Goal: Task Accomplishment & Management: Use online tool/utility

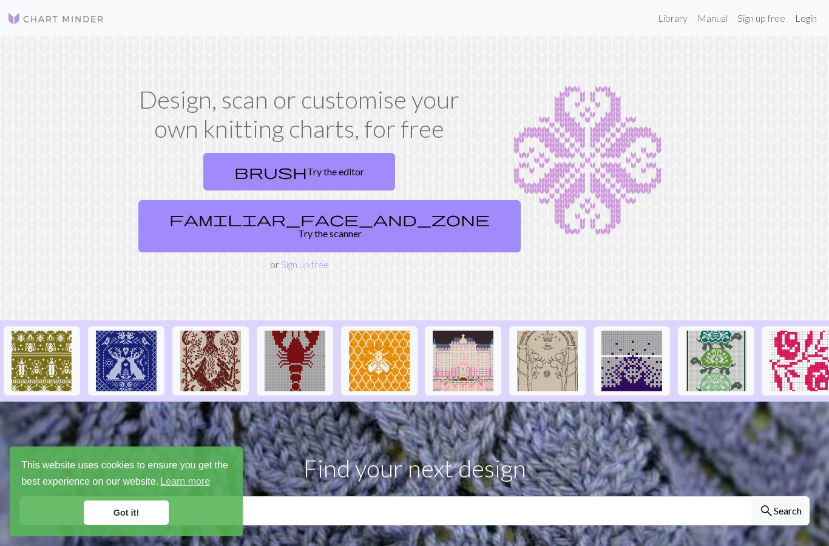
click at [805, 20] on link "Login" at bounding box center [807, 18] width 32 height 24
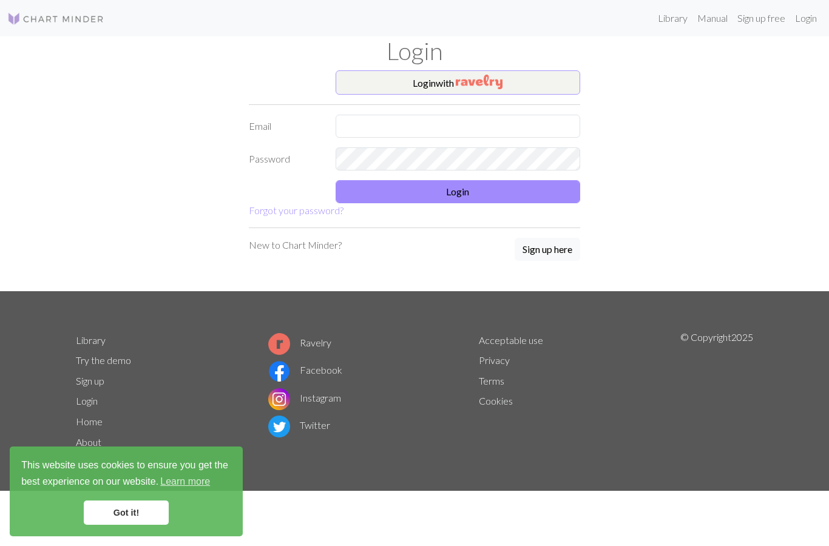
click at [435, 87] on button "Login with" at bounding box center [458, 82] width 245 height 24
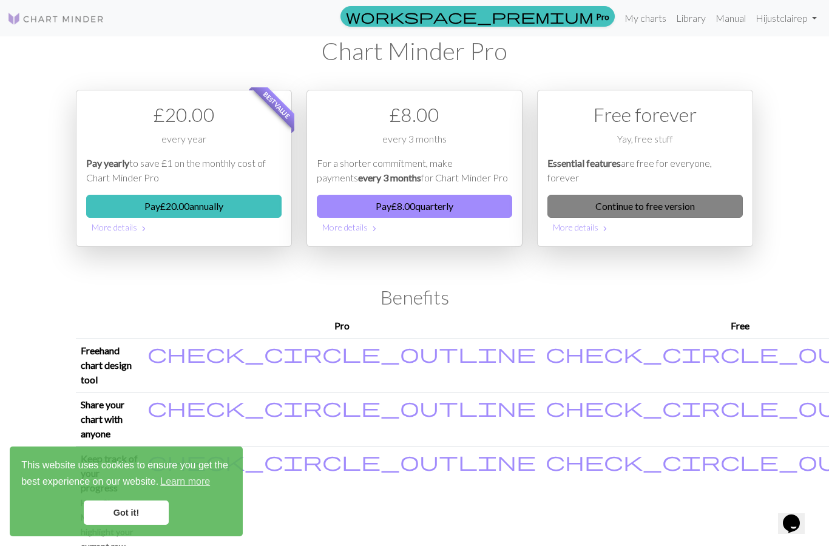
click at [658, 209] on link "Continue to free version" at bounding box center [646, 206] width 196 height 23
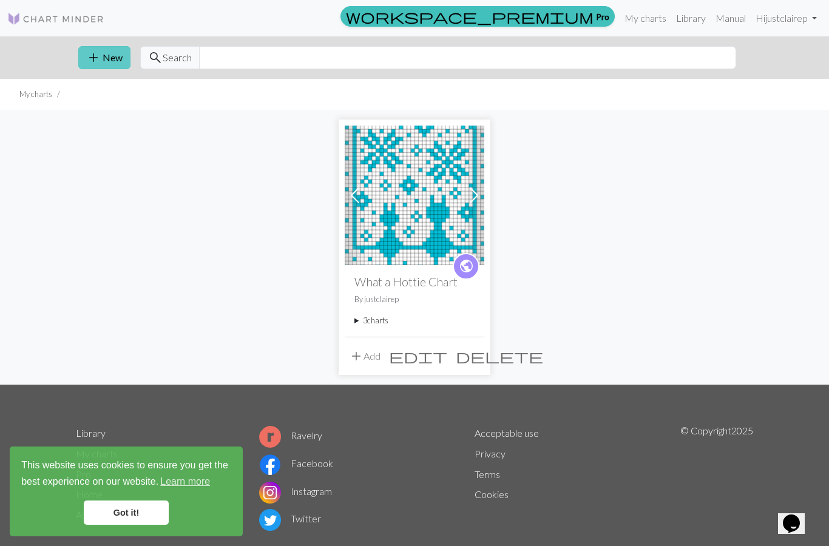
click at [113, 57] on button "add New" at bounding box center [104, 57] width 52 height 23
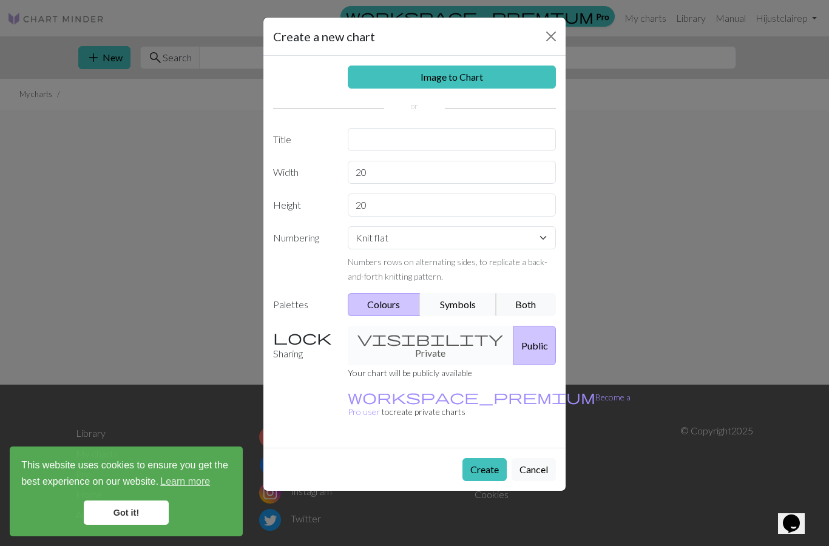
click at [464, 305] on button "Symbols" at bounding box center [458, 304] width 77 height 23
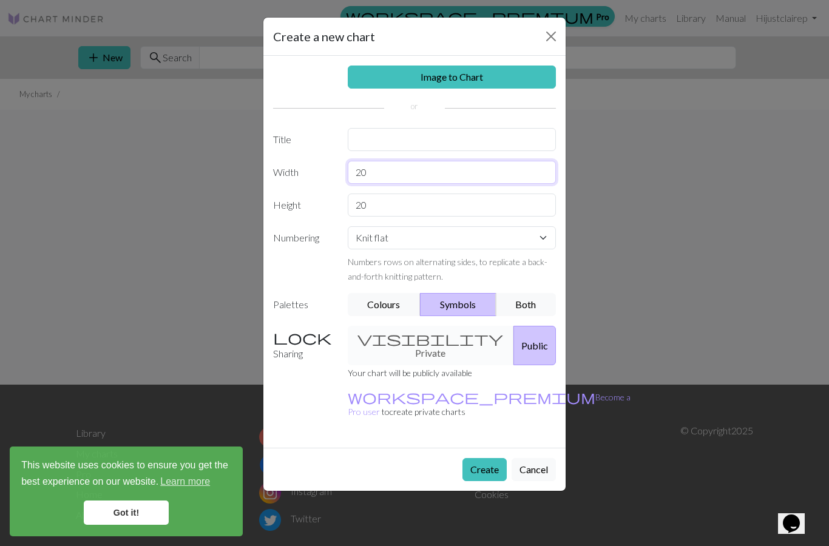
click at [376, 175] on input "20" at bounding box center [452, 172] width 209 height 23
type input "2"
type input "31"
click at [375, 204] on input "20" at bounding box center [452, 205] width 209 height 23
type input "2"
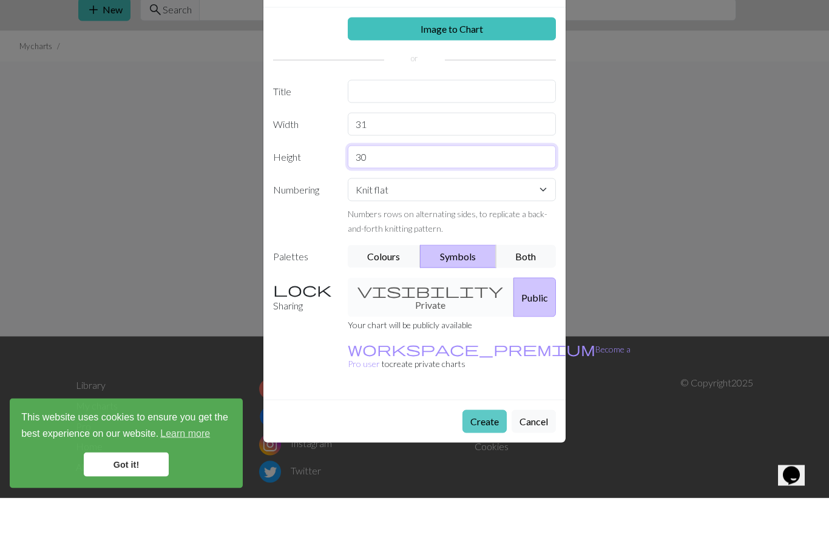
type input "30"
click at [486, 458] on button "Create" at bounding box center [485, 469] width 44 height 23
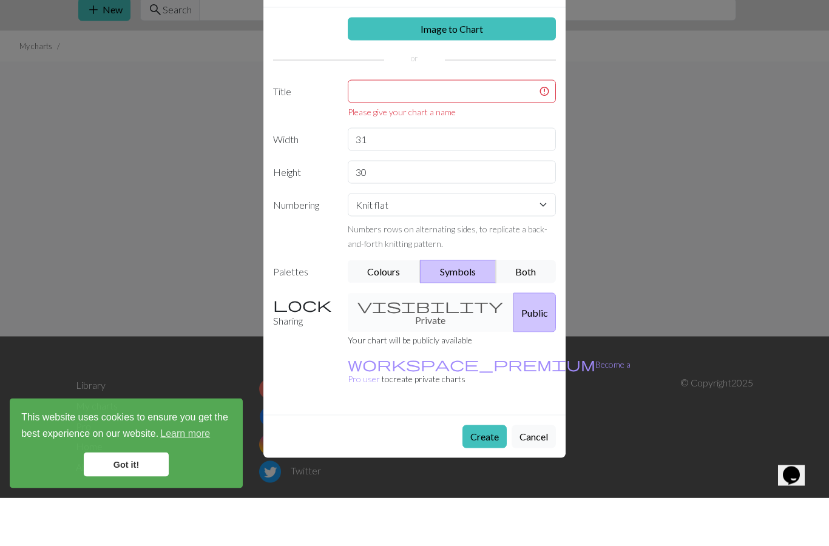
scroll to position [27, 0]
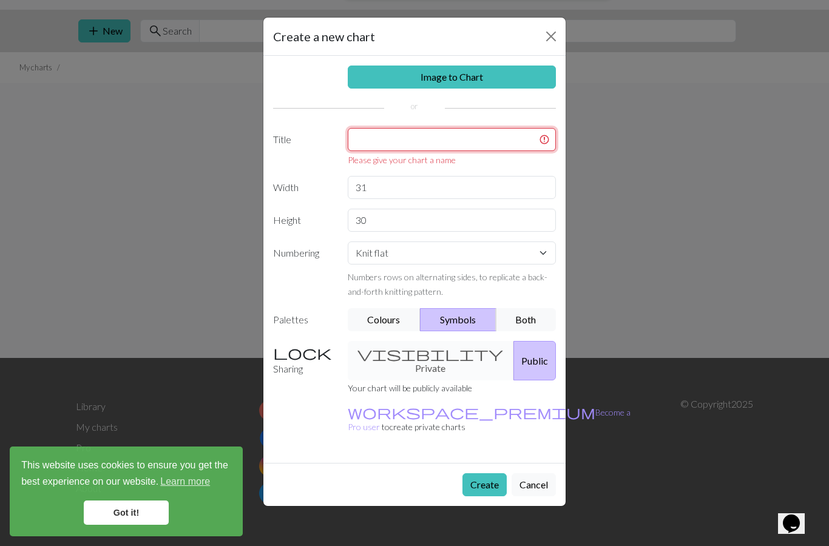
click at [419, 140] on input "text" at bounding box center [452, 139] width 209 height 23
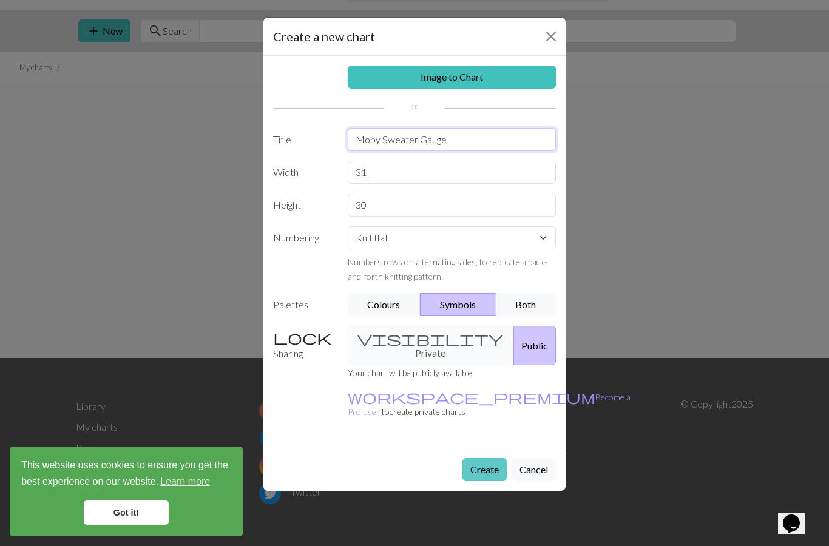
type input "Moby Sweater Gauge"
click at [485, 463] on button "Create" at bounding box center [485, 469] width 44 height 23
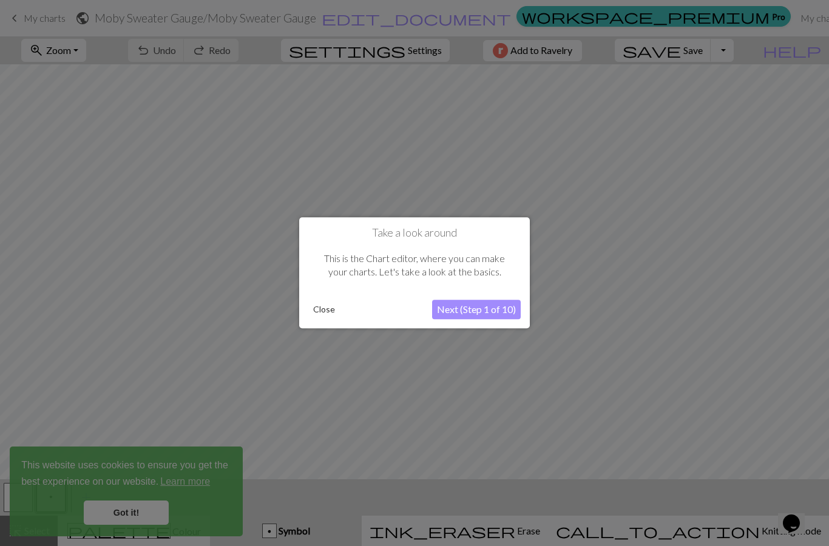
click at [482, 311] on button "Next (Step 1 of 10)" at bounding box center [476, 310] width 89 height 19
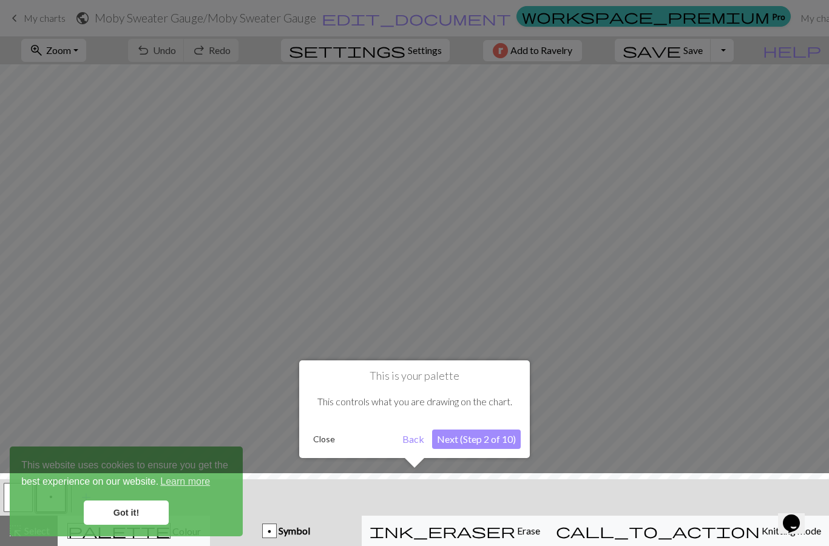
click at [475, 440] on button "Next (Step 2 of 10)" at bounding box center [476, 439] width 89 height 19
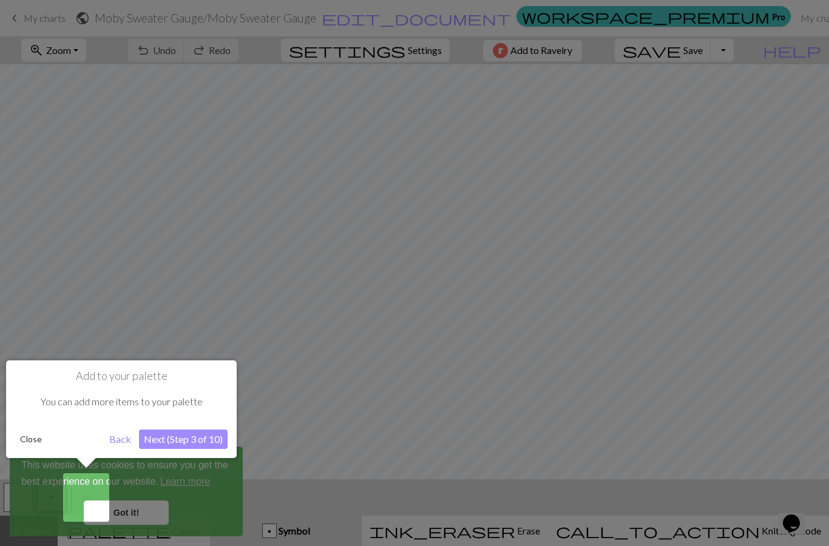
click at [188, 442] on button "Next (Step 3 of 10)" at bounding box center [183, 439] width 89 height 19
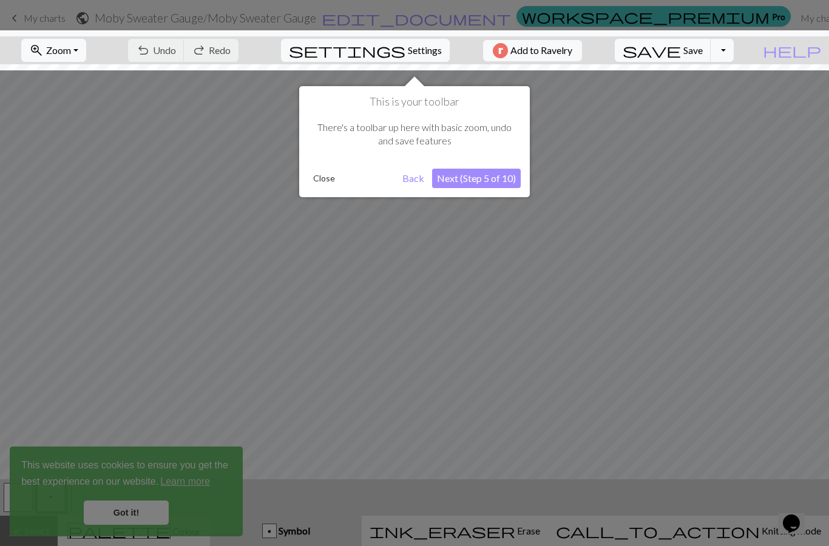
click at [469, 179] on button "Next (Step 5 of 10)" at bounding box center [476, 178] width 89 height 19
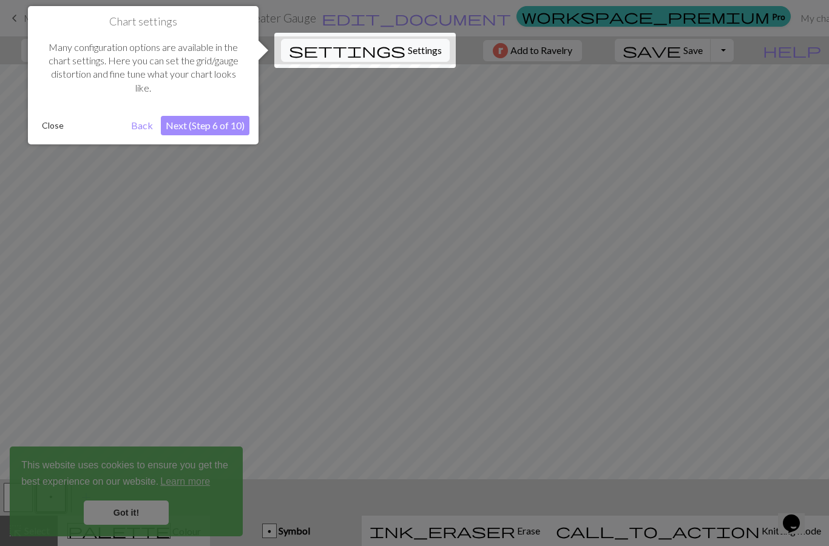
click at [236, 122] on button "Next (Step 6 of 10)" at bounding box center [205, 125] width 89 height 19
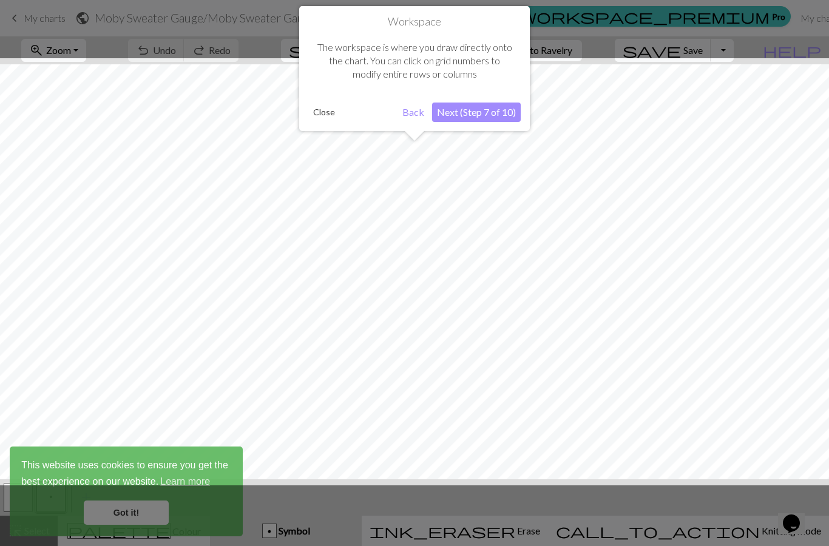
click at [461, 111] on button "Next (Step 7 of 10)" at bounding box center [476, 112] width 89 height 19
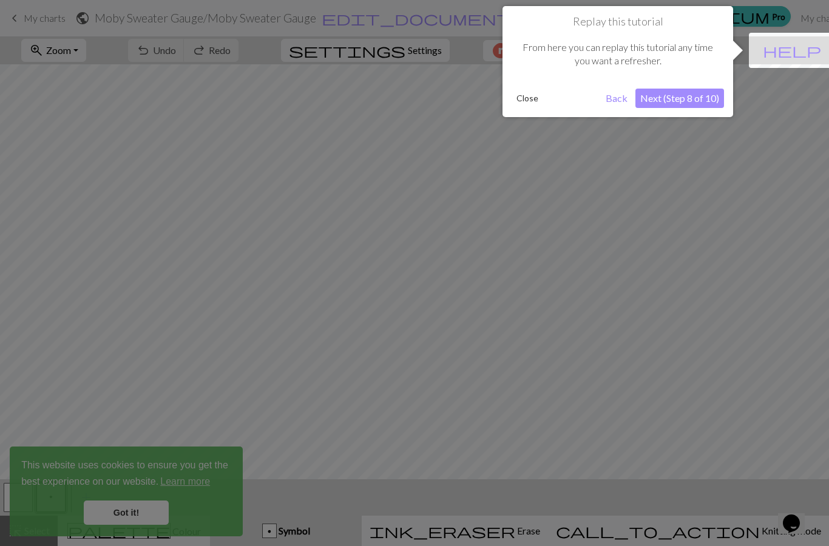
click at [669, 101] on button "Next (Step 8 of 10)" at bounding box center [680, 98] width 89 height 19
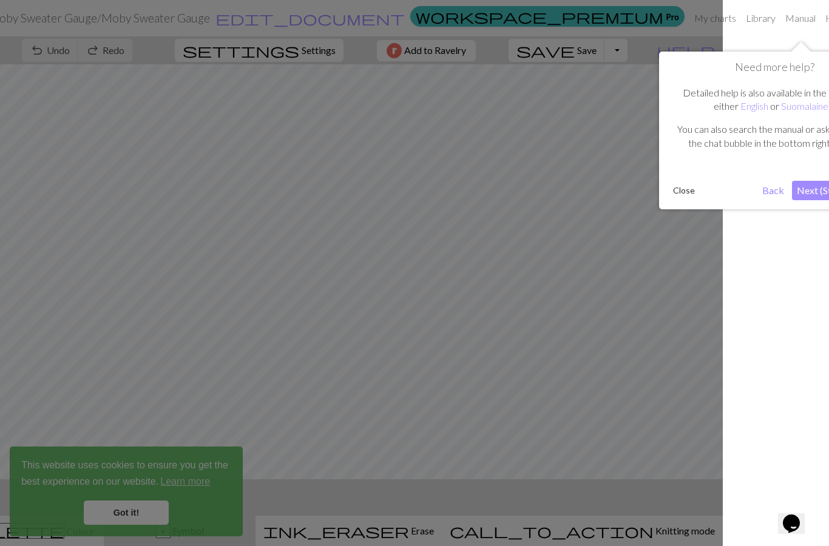
scroll to position [0, 120]
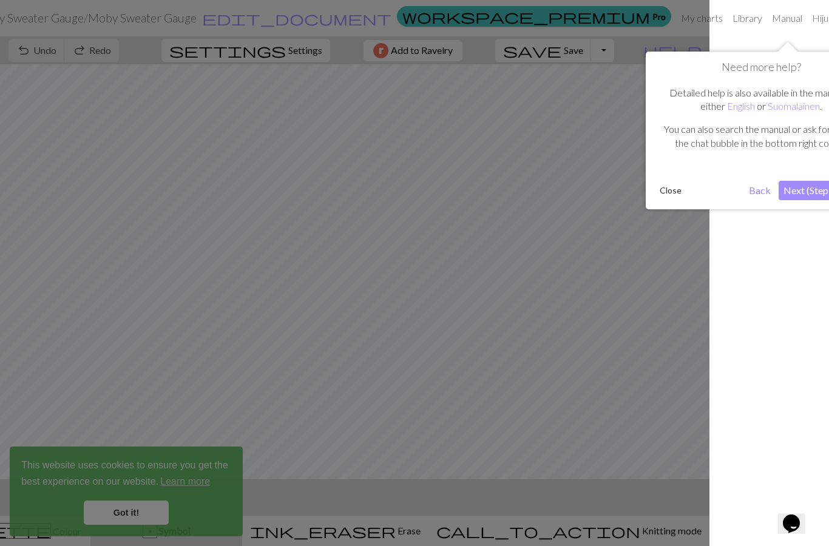
click at [791, 190] on button "Next (Step 9 of 10)" at bounding box center [823, 190] width 89 height 19
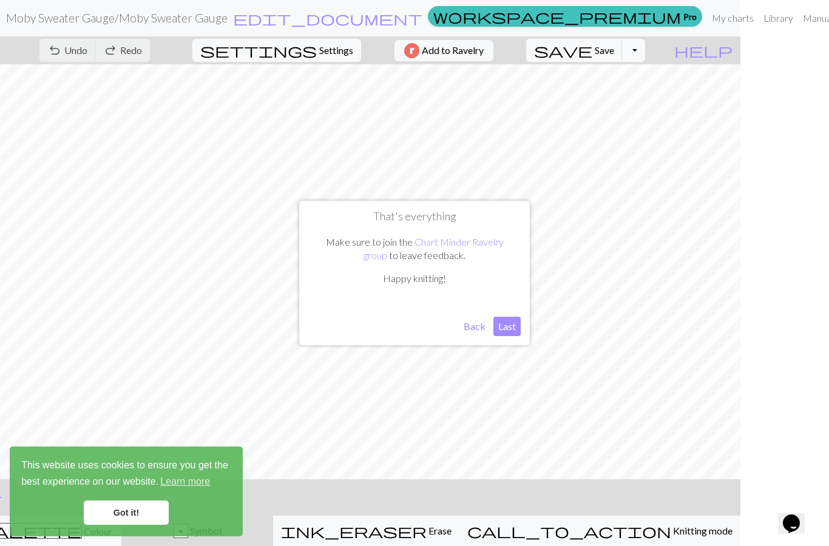
scroll to position [0, 83]
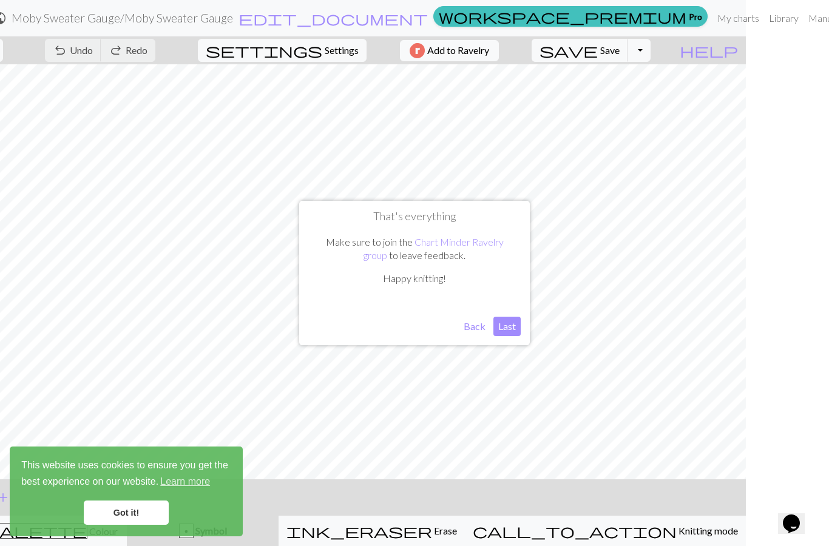
click at [508, 330] on button "Last" at bounding box center [507, 326] width 27 height 19
click at [136, 514] on link "Got it!" at bounding box center [126, 513] width 85 height 24
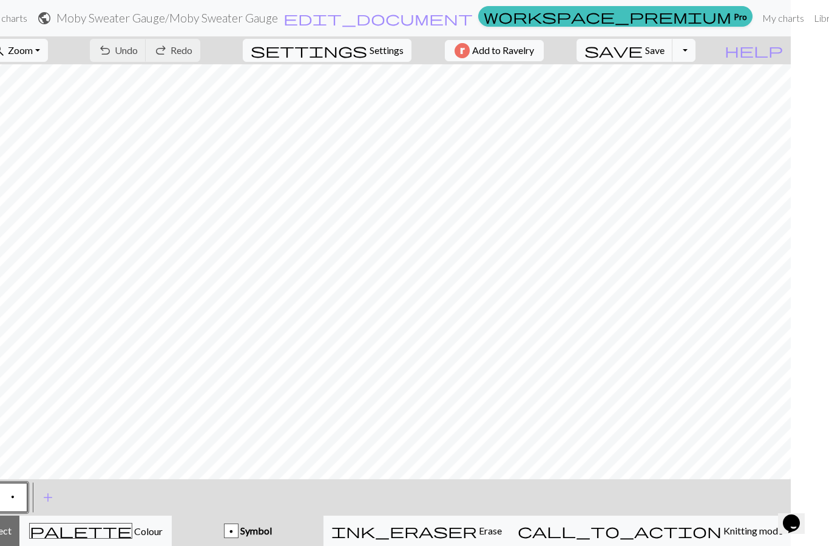
scroll to position [0, 35]
click at [233, 533] on div "p" at bounding box center [234, 532] width 13 height 15
click at [13, 497] on button "p" at bounding box center [15, 497] width 29 height 29
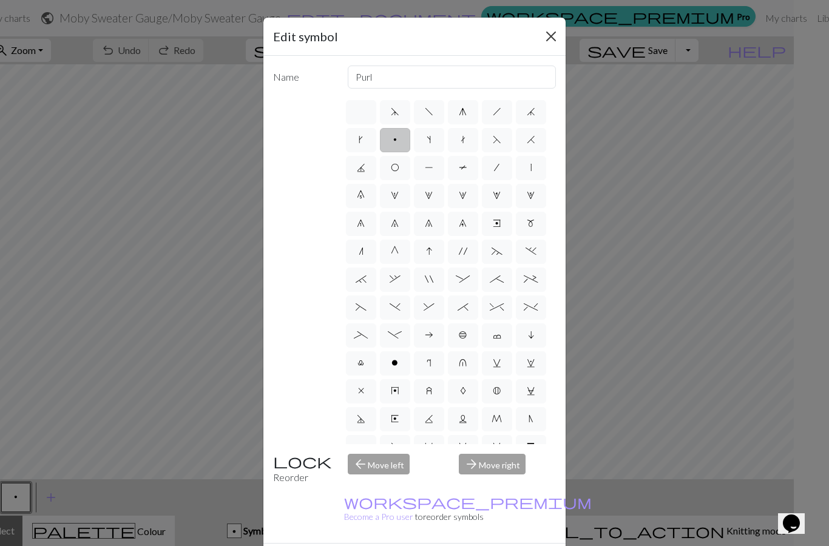
click at [554, 34] on button "Close" at bounding box center [551, 36] width 19 height 19
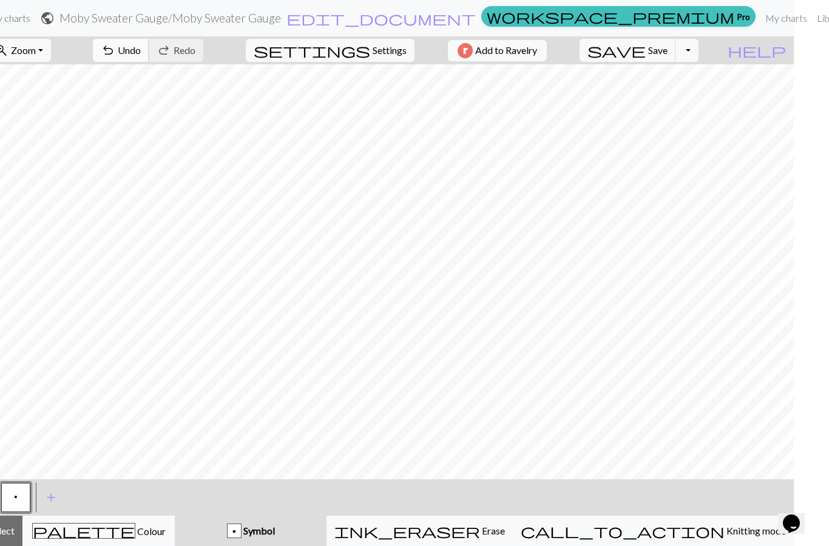
click at [127, 56] on span "Undo" at bounding box center [129, 50] width 23 height 12
click at [127, 55] on span "Undo" at bounding box center [129, 50] width 23 height 12
click at [135, 49] on span "Undo" at bounding box center [129, 50] width 23 height 12
click at [134, 49] on span "Undo" at bounding box center [129, 50] width 23 height 12
click at [133, 52] on span "Undo" at bounding box center [129, 50] width 23 height 12
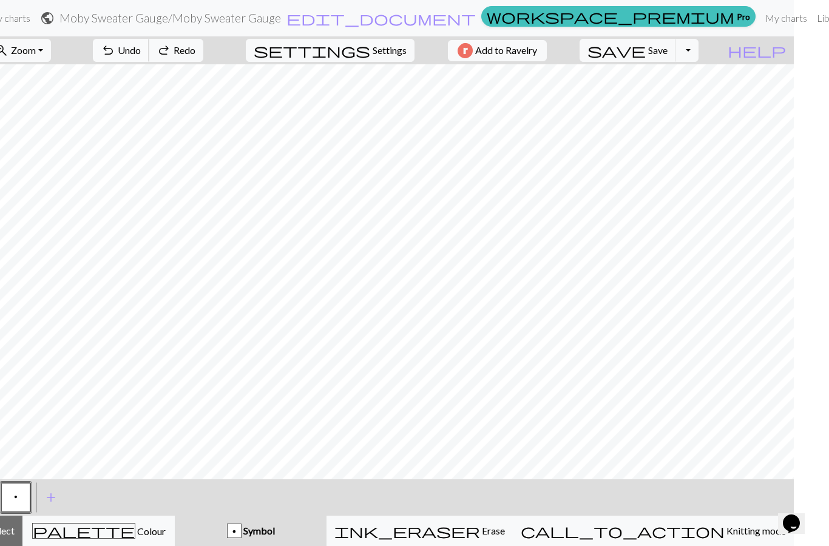
click at [131, 55] on span "Undo" at bounding box center [129, 50] width 23 height 12
click at [118, 51] on span "Undo" at bounding box center [129, 50] width 23 height 12
click at [129, 53] on span "Undo" at bounding box center [129, 50] width 23 height 12
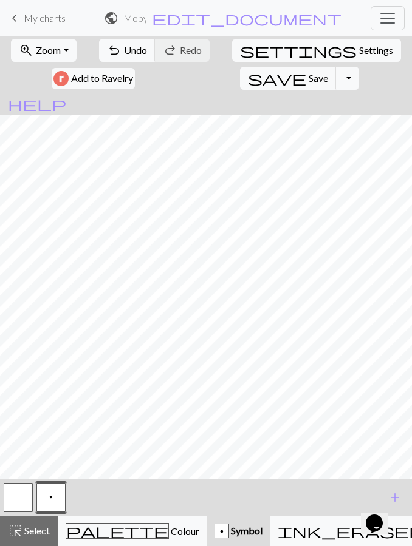
click at [53, 499] on button "p" at bounding box center [50, 497] width 29 height 29
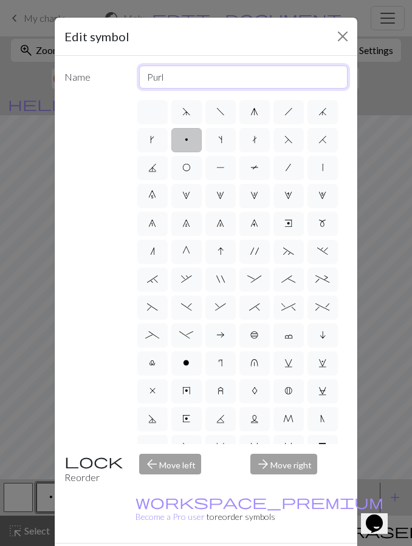
click at [301, 82] on input "Purl" at bounding box center [243, 77] width 209 height 23
click at [339, 40] on button "Close" at bounding box center [342, 36] width 19 height 19
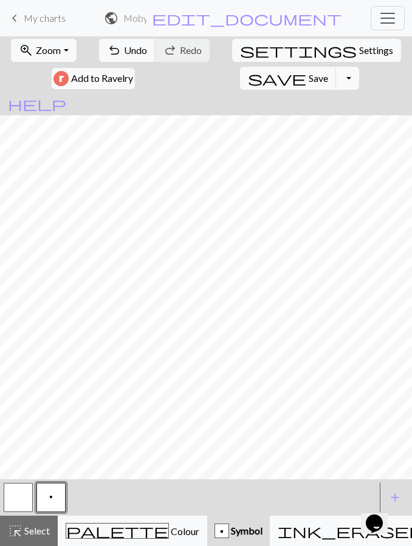
click at [18, 496] on button "button" at bounding box center [18, 497] width 29 height 29
click at [19, 498] on button "button" at bounding box center [18, 497] width 29 height 29
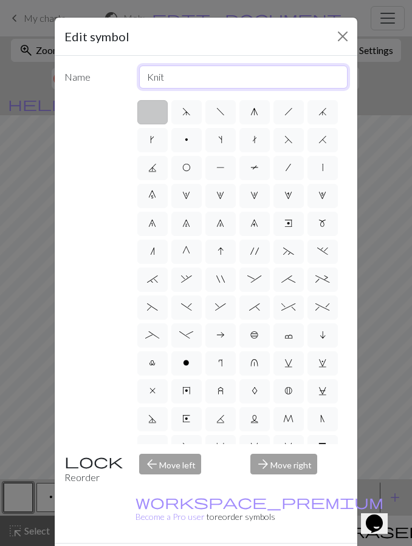
click at [188, 70] on input "Knit" at bounding box center [243, 77] width 209 height 23
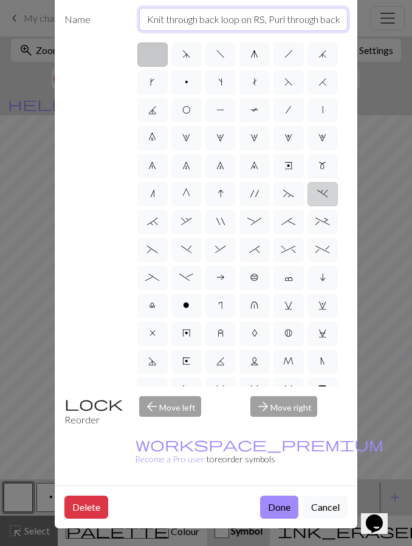
scroll to position [102, 0]
type input "Knit through back loop on RS, Purl through back loop on WS"
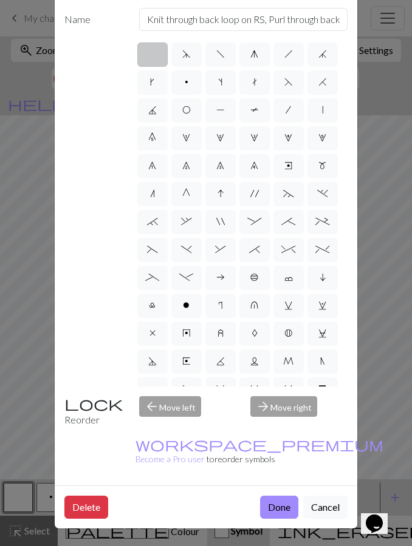
click at [297, 407] on div "arrow_forward Move right" at bounding box center [299, 411] width 112 height 31
click at [297, 411] on div "arrow_forward Move right" at bounding box center [299, 411] width 112 height 31
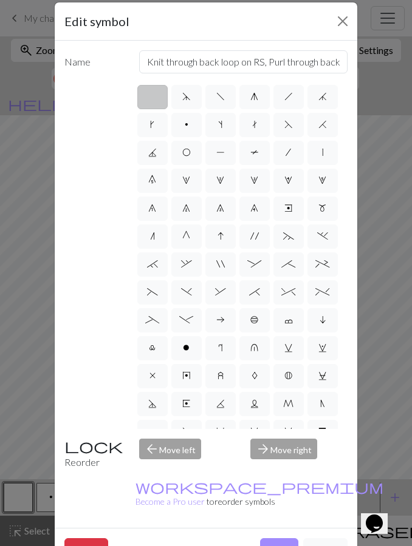
scroll to position [25, 0]
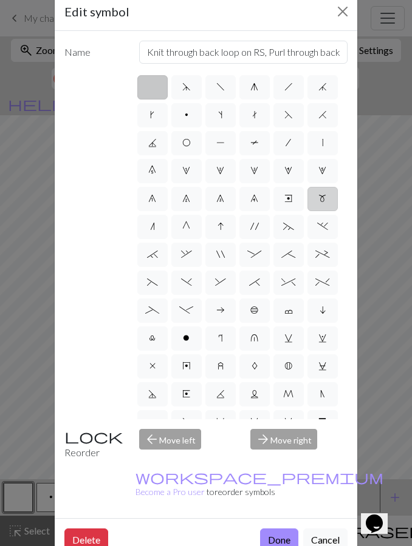
click at [330, 192] on label "m" at bounding box center [322, 199] width 30 height 24
click at [326, 192] on input "m" at bounding box center [322, 195] width 8 height 8
radio input "true"
type input "m1"
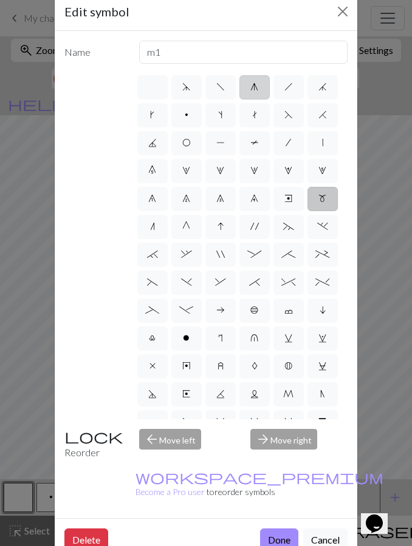
click at [257, 87] on span "g" at bounding box center [254, 87] width 8 height 10
click at [257, 87] on input "g" at bounding box center [254, 84] width 8 height 8
radio input "true"
type input "sk2p"
click at [292, 83] on span "h" at bounding box center [288, 87] width 9 height 10
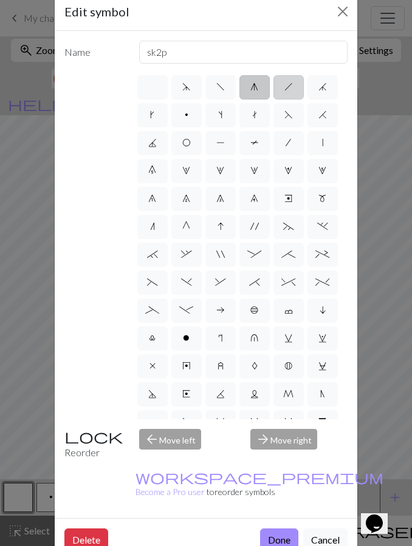
click at [292, 83] on input "h" at bounding box center [288, 84] width 8 height 8
radio input "true"
type input "right leaning decrease"
click at [328, 83] on label "j" at bounding box center [322, 87] width 30 height 24
click at [326, 83] on input "j" at bounding box center [322, 84] width 8 height 8
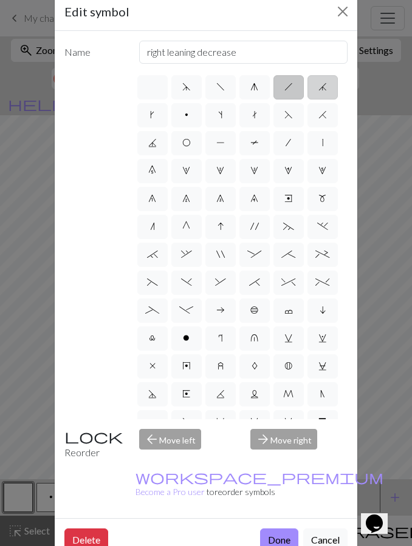
radio input "true"
type input "k3tog"
click at [157, 114] on label "k" at bounding box center [152, 115] width 30 height 24
click at [157, 114] on input "k" at bounding box center [154, 111] width 8 height 8
radio input "true"
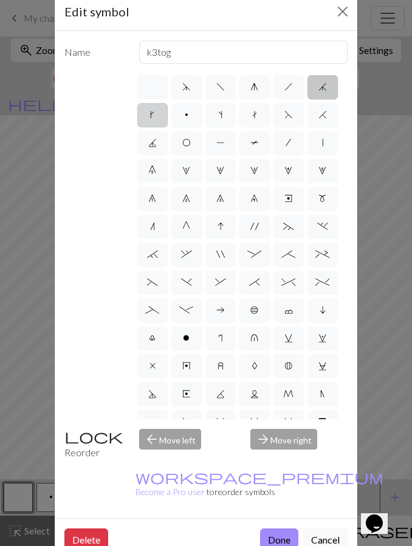
type input "right leaning increase"
click at [191, 118] on label "p" at bounding box center [186, 115] width 30 height 24
click at [191, 115] on input "p" at bounding box center [189, 111] width 8 height 8
radio input "true"
type input "purl"
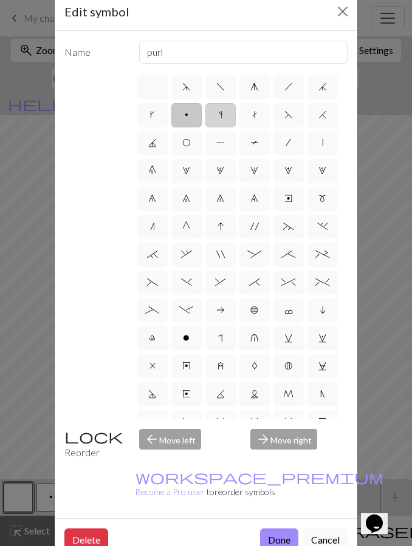
click at [225, 114] on label "s" at bounding box center [220, 115] width 30 height 24
click at [225, 114] on input "s" at bounding box center [222, 111] width 8 height 8
radio input "true"
type input "increase one left leaning"
click at [255, 113] on span "t" at bounding box center [254, 115] width 5 height 10
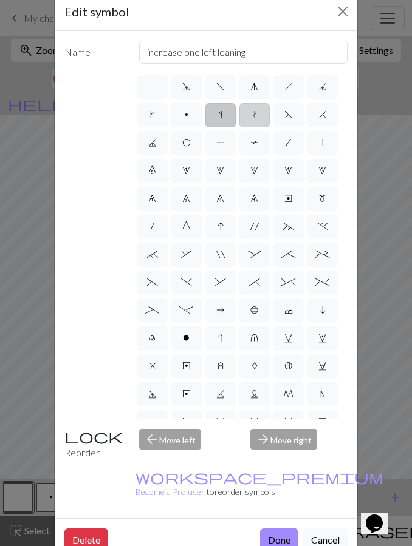
click at [255, 113] on input "t" at bounding box center [256, 111] width 8 height 8
radio input "true"
type input "ktbl"
click at [188, 139] on span "O" at bounding box center [186, 143] width 9 height 10
click at [188, 139] on input "O" at bounding box center [186, 139] width 8 height 8
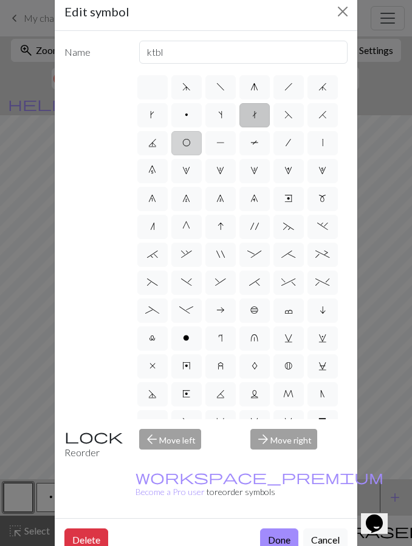
radio input "true"
type input "yo"
click at [263, 113] on label "t" at bounding box center [254, 115] width 30 height 24
click at [260, 113] on input "t" at bounding box center [256, 111] width 8 height 8
radio input "true"
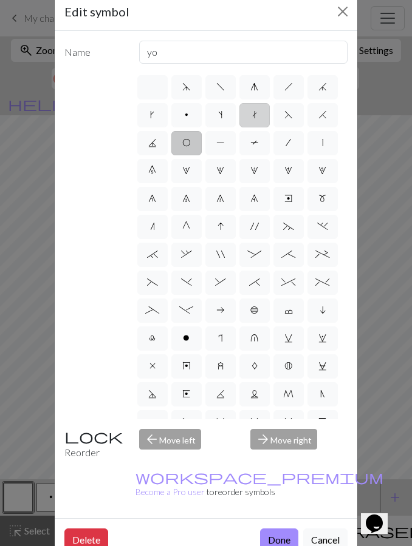
type input "ktbl"
click at [225, 113] on label "s" at bounding box center [220, 115] width 30 height 24
click at [225, 113] on input "s" at bounding box center [222, 111] width 8 height 8
radio input "true"
type input "increase one left leaning"
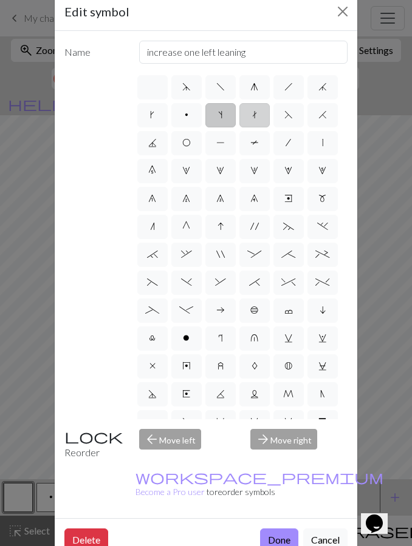
click at [259, 114] on label "t" at bounding box center [254, 115] width 30 height 24
click at [259, 114] on input "t" at bounding box center [256, 111] width 8 height 8
radio input "true"
type input "ktbl"
click at [348, 5] on button "Close" at bounding box center [342, 11] width 19 height 19
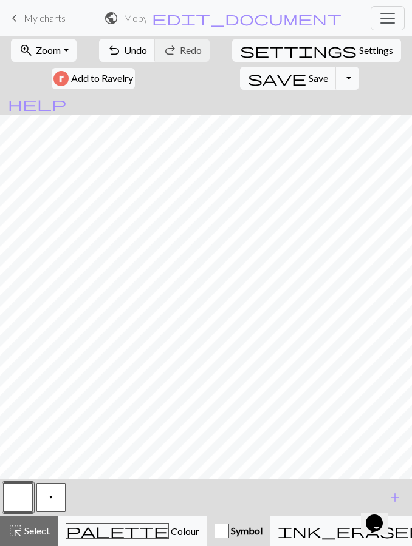
click at [26, 497] on button "button" at bounding box center [18, 497] width 29 height 29
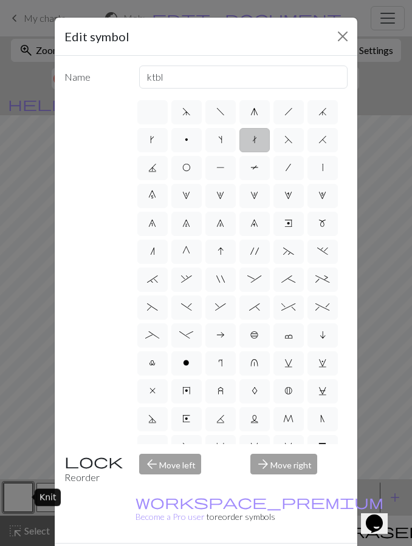
click at [260, 135] on label "t" at bounding box center [254, 140] width 30 height 24
click at [260, 135] on input "t" at bounding box center [256, 136] width 8 height 8
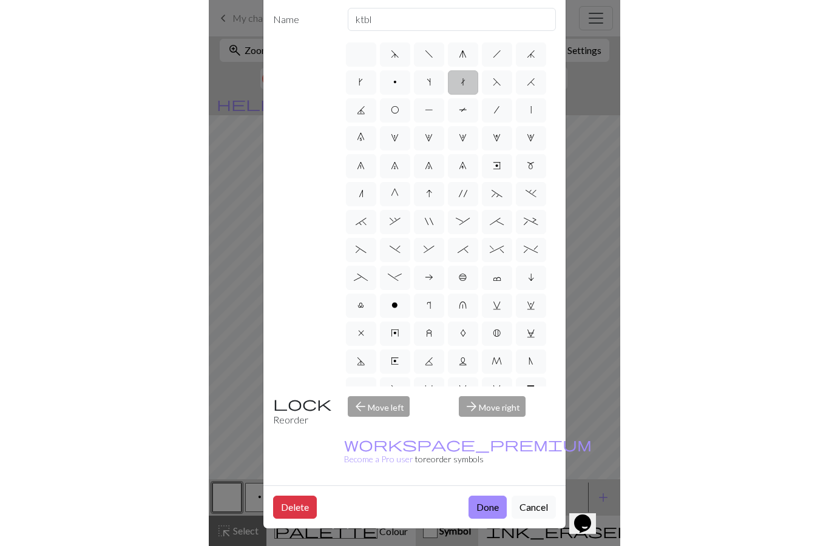
scroll to position [102, 0]
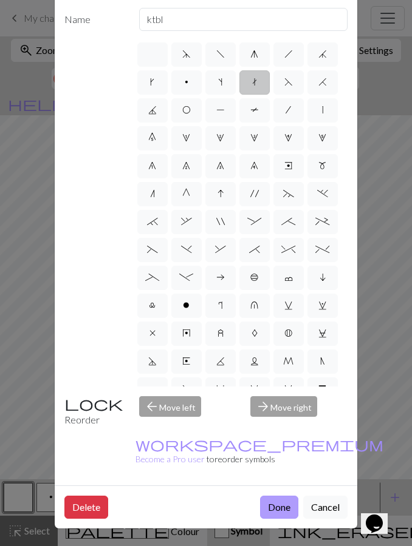
click at [282, 504] on button "Done" at bounding box center [279, 507] width 38 height 23
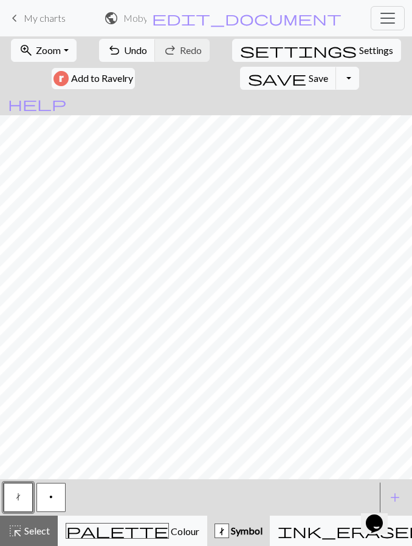
click at [59, 497] on button "p" at bounding box center [50, 497] width 29 height 29
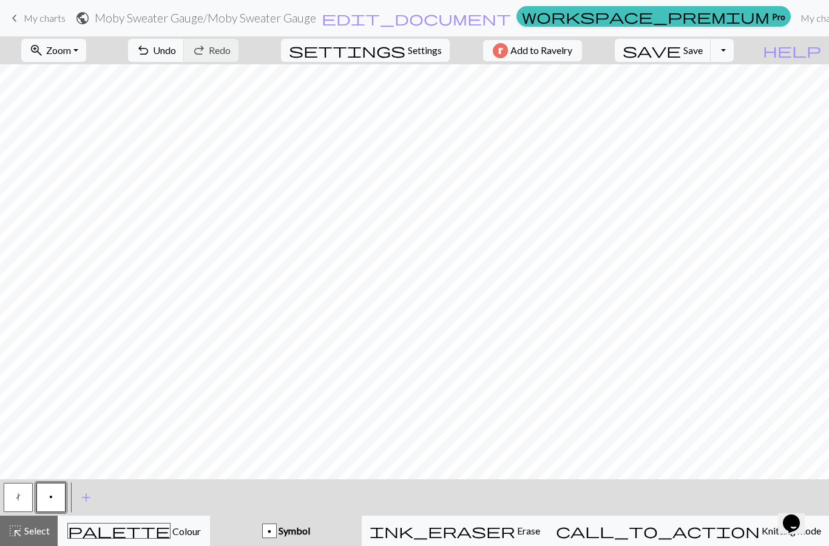
click at [172, 55] on span "Undo" at bounding box center [164, 50] width 23 height 12
click at [90, 499] on span "add" at bounding box center [86, 497] width 15 height 17
click at [87, 500] on button "button" at bounding box center [83, 497] width 29 height 29
click at [87, 502] on button "button" at bounding box center [83, 497] width 29 height 29
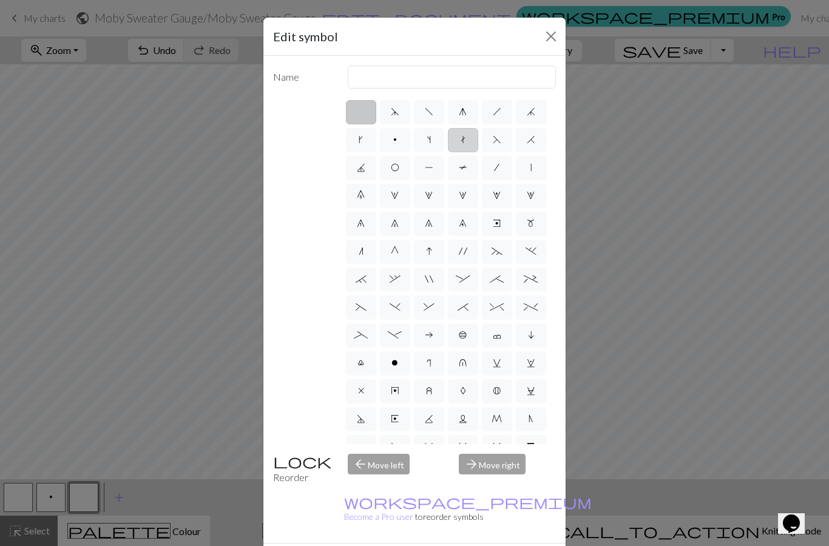
click at [462, 146] on label "t" at bounding box center [463, 140] width 30 height 24
click at [462, 140] on input "t" at bounding box center [465, 136] width 8 height 8
radio input "true"
type input "ktbl"
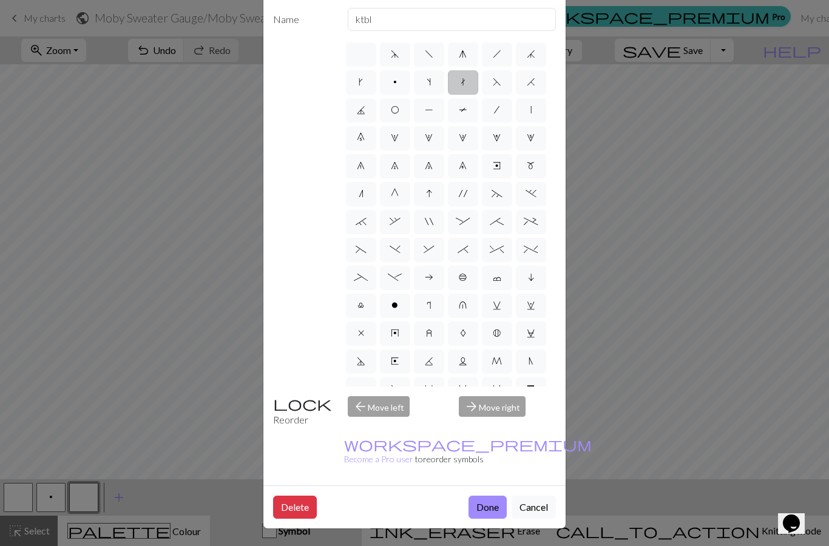
click at [495, 508] on button "Done" at bounding box center [488, 507] width 38 height 23
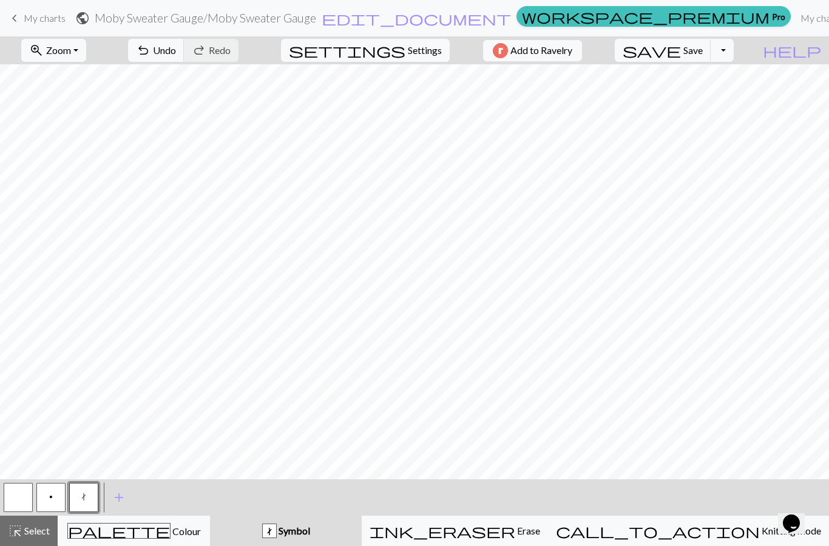
click at [56, 502] on button "p" at bounding box center [50, 497] width 29 height 29
click at [172, 54] on span "Undo" at bounding box center [164, 50] width 23 height 12
click at [89, 498] on button "t" at bounding box center [83, 497] width 29 height 29
click at [164, 51] on span "Undo" at bounding box center [164, 50] width 23 height 12
click at [121, 499] on span "add" at bounding box center [119, 497] width 15 height 17
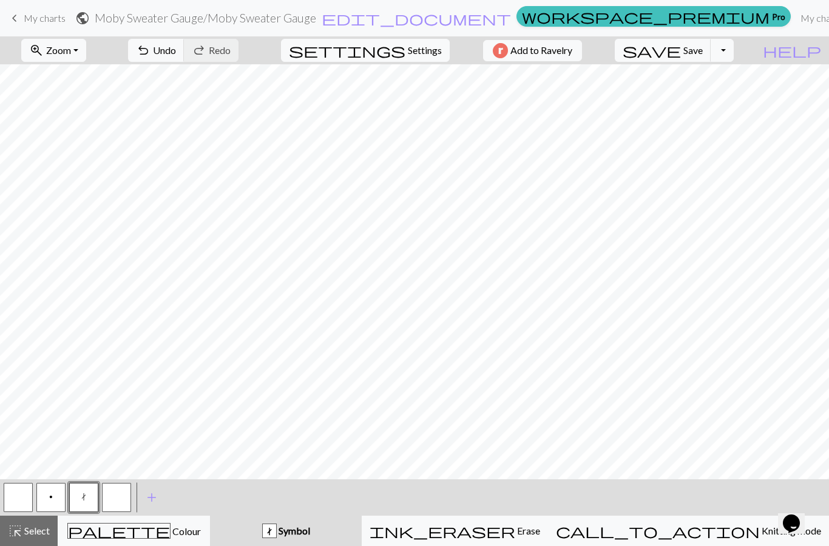
click at [120, 494] on button "button" at bounding box center [116, 497] width 29 height 29
click at [118, 497] on button "button" at bounding box center [116, 497] width 29 height 29
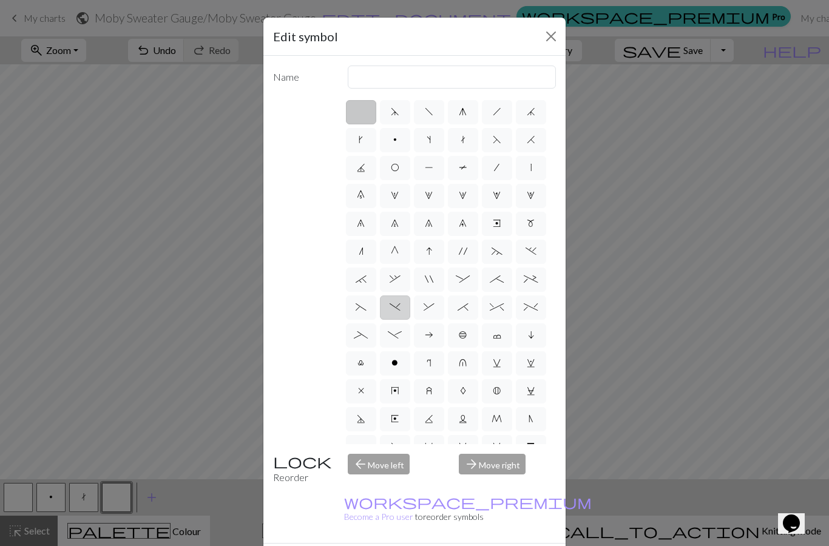
click at [398, 336] on span "-" at bounding box center [395, 335] width 14 height 10
click at [396, 336] on input "-" at bounding box center [392, 332] width 8 height 8
radio input "true"
type input "Right part of left 4+ cable"
click at [548, 37] on button "Close" at bounding box center [551, 36] width 19 height 19
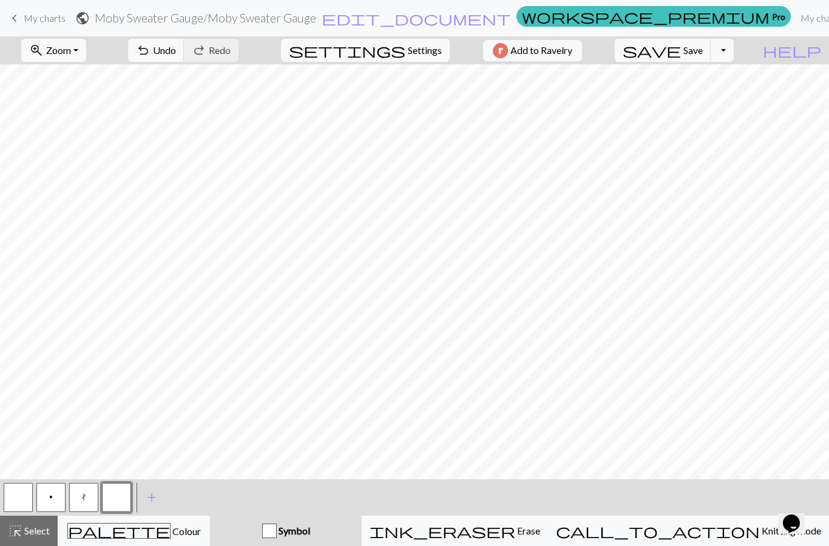
click at [113, 502] on button "button" at bounding box center [116, 497] width 29 height 29
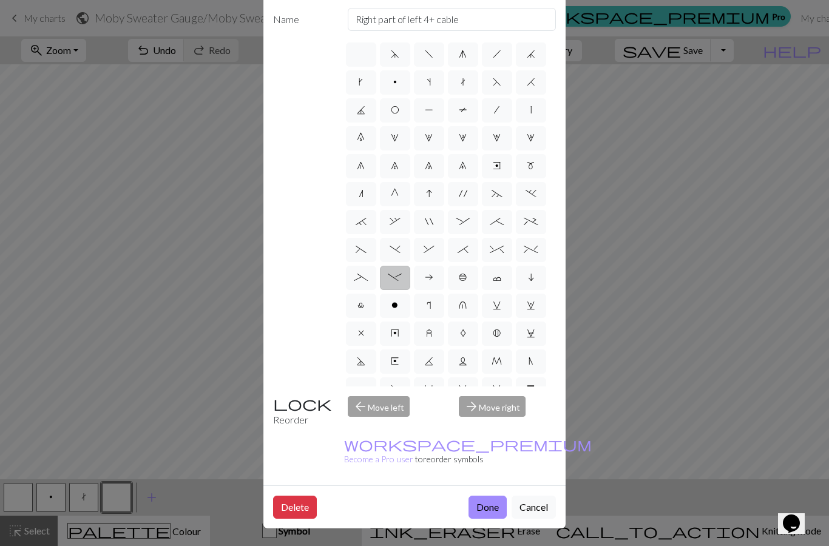
scroll to position [98, 0]
click at [492, 513] on button "Done" at bounding box center [488, 507] width 38 height 23
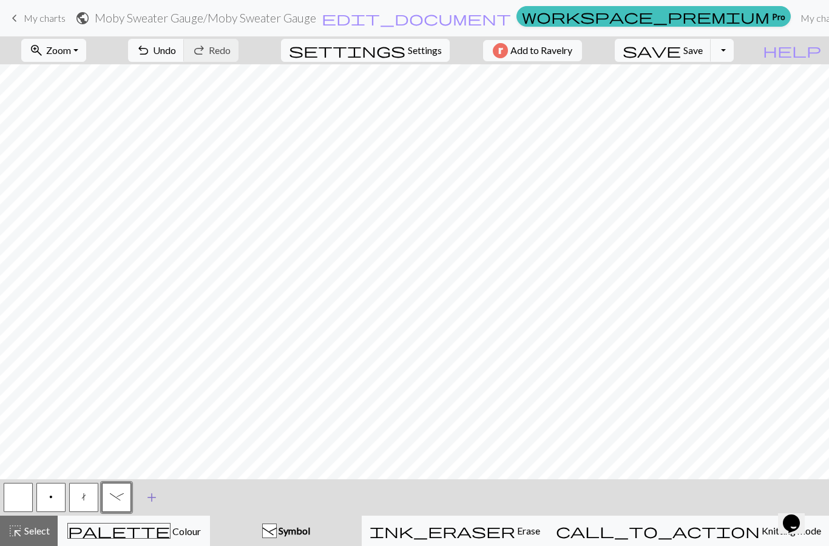
click at [146, 492] on span "add" at bounding box center [152, 497] width 15 height 17
click at [157, 492] on button "button" at bounding box center [149, 497] width 29 height 29
click at [157, 497] on button "button" at bounding box center [149, 497] width 29 height 29
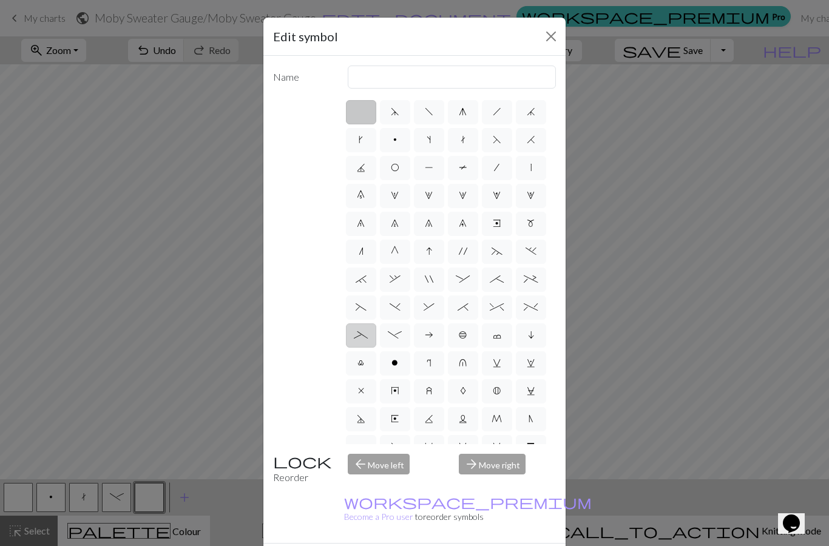
click at [365, 335] on span "_" at bounding box center [361, 335] width 14 height 10
click at [362, 335] on input "_" at bounding box center [358, 332] width 8 height 8
radio input "true"
type input "Left part of left 4+ cable"
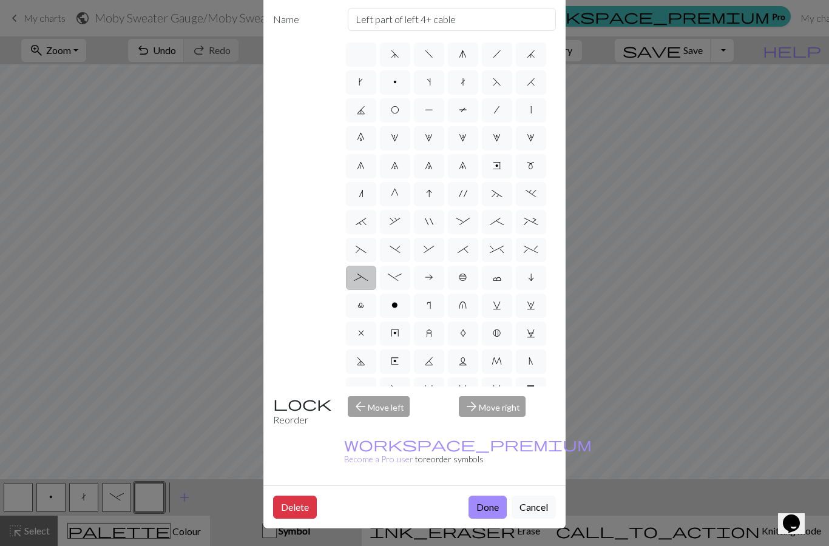
scroll to position [76, 0]
click at [495, 519] on button "Done" at bounding box center [488, 507] width 38 height 23
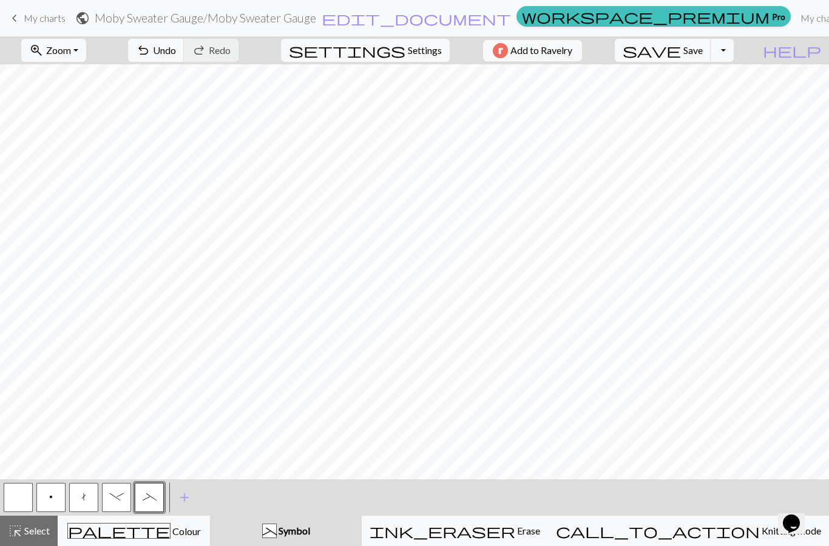
click at [58, 500] on button "p" at bounding box center [50, 497] width 29 height 29
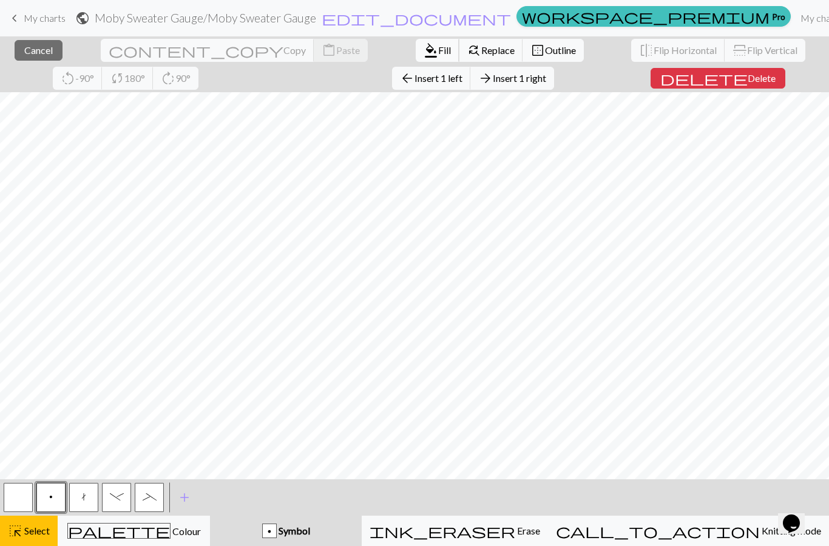
click at [441, 52] on span "Fill" at bounding box center [444, 50] width 13 height 12
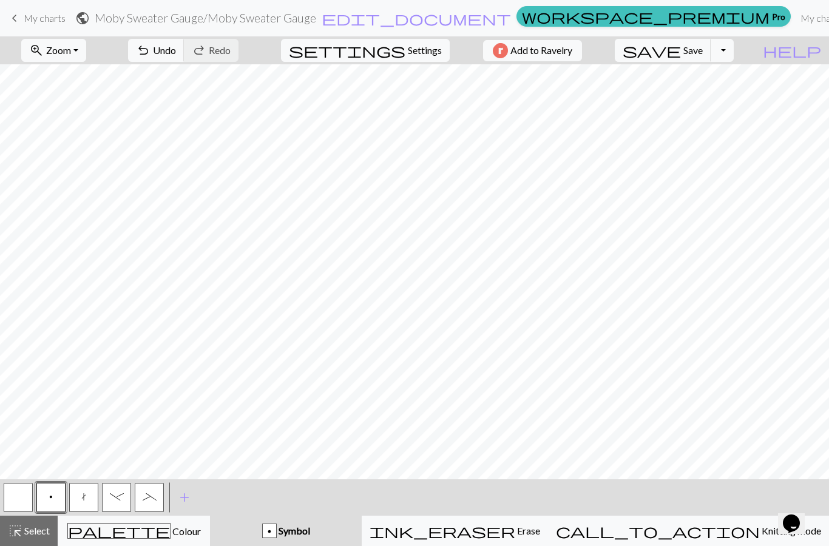
click at [26, 496] on button "button" at bounding box center [18, 497] width 29 height 29
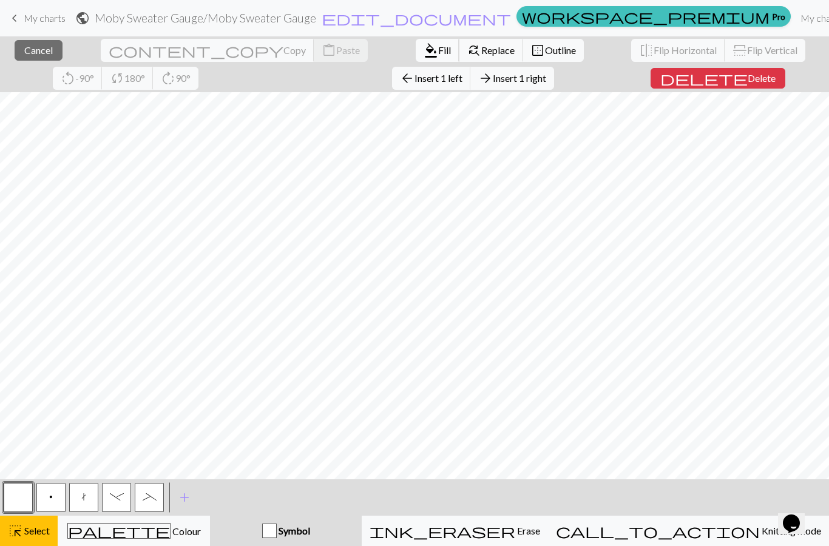
click at [444, 50] on span "Fill" at bounding box center [444, 50] width 13 height 12
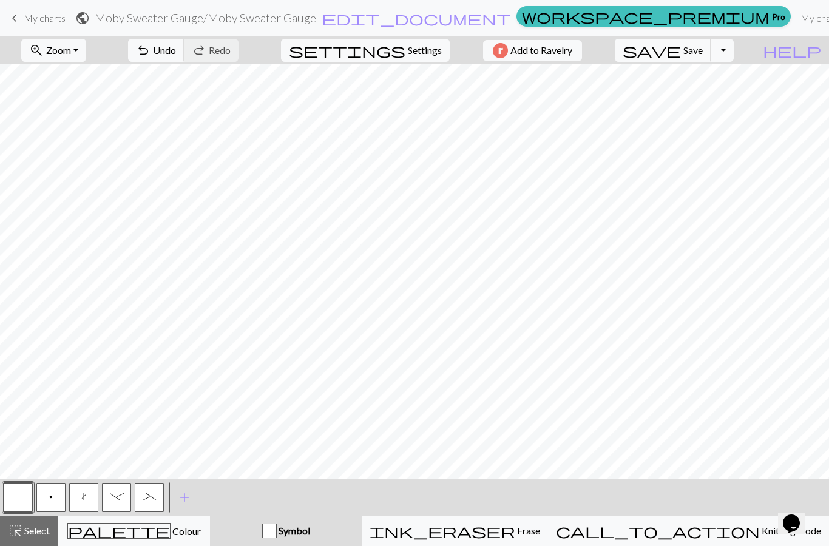
click at [56, 500] on button "p" at bounding box center [50, 497] width 29 height 29
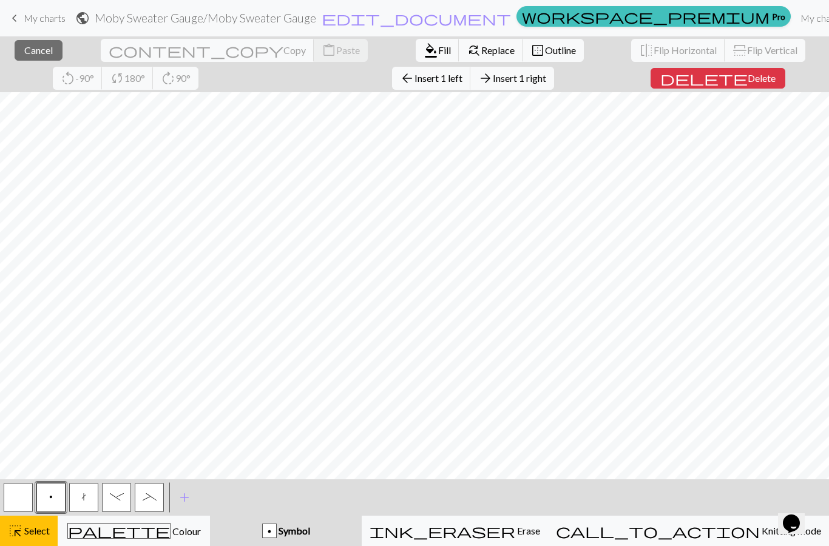
click at [444, 56] on span "Fill" at bounding box center [444, 50] width 13 height 12
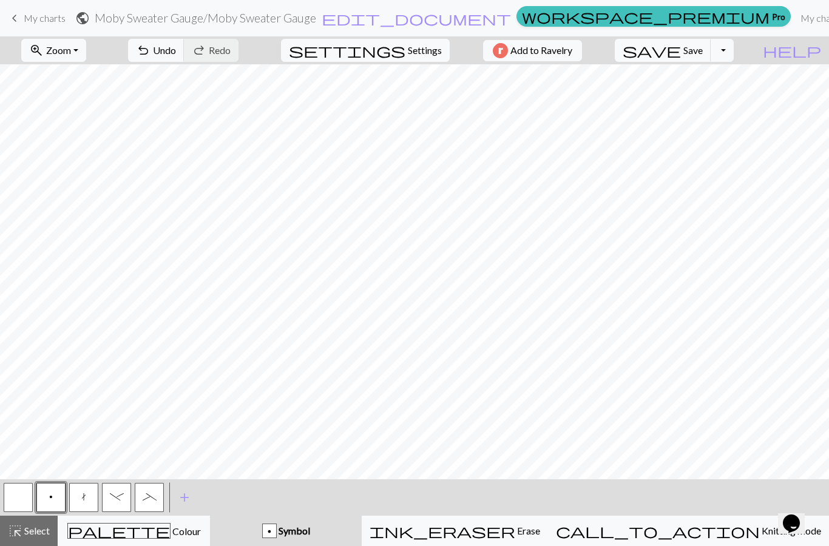
click at [121, 497] on span "-" at bounding box center [117, 497] width 14 height 10
click at [152, 496] on span "_" at bounding box center [150, 497] width 14 height 10
click at [185, 497] on span "add" at bounding box center [184, 497] width 15 height 17
click at [186, 494] on button "button" at bounding box center [182, 497] width 29 height 29
click at [191, 499] on button "button" at bounding box center [182, 497] width 29 height 29
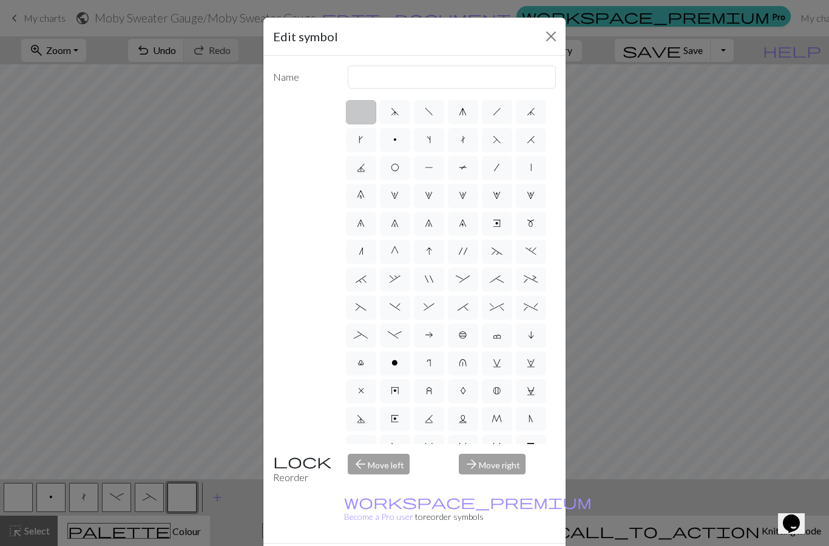
click at [497, 115] on span "h" at bounding box center [497, 112] width 9 height 10
click at [497, 112] on input "h" at bounding box center [497, 108] width 8 height 8
radio input "true"
type input "right leaning decrease"
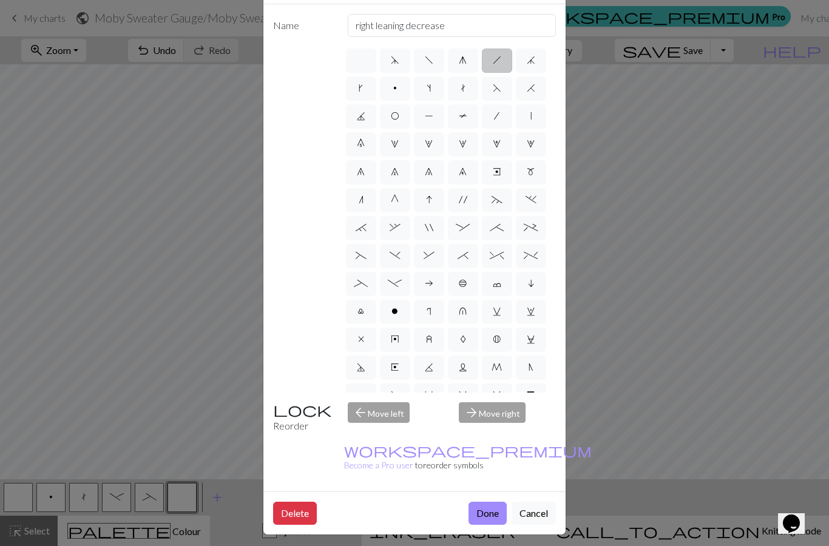
scroll to position [80, 0]
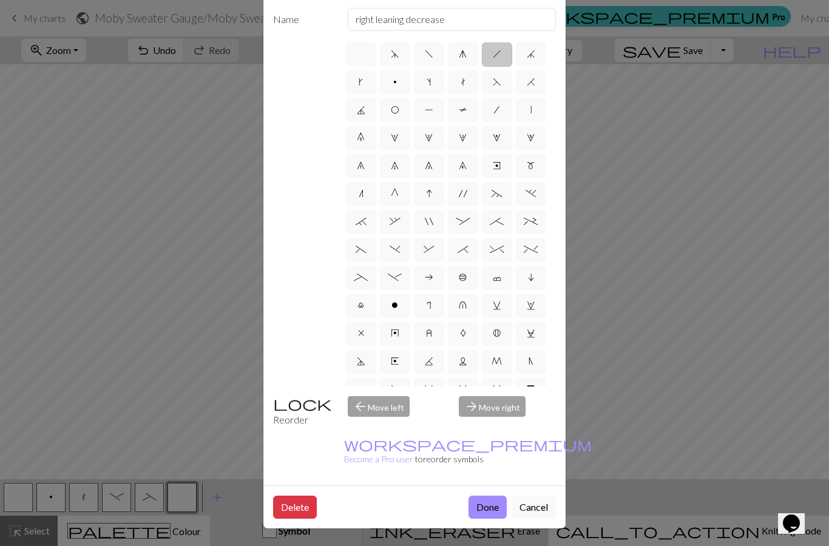
click at [492, 519] on button "Done" at bounding box center [488, 507] width 38 height 23
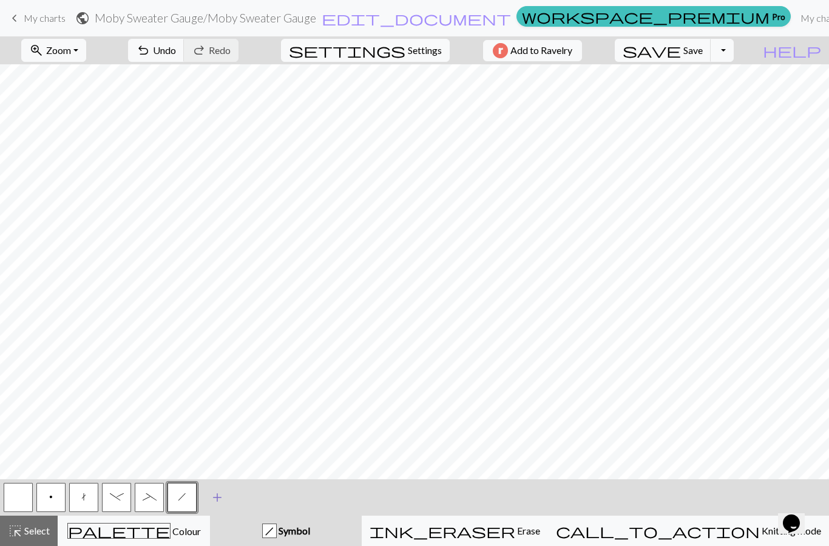
click at [216, 497] on span "add" at bounding box center [217, 497] width 15 height 17
click at [222, 495] on button "button" at bounding box center [214, 497] width 29 height 29
click at [219, 500] on button "button" at bounding box center [214, 497] width 29 height 29
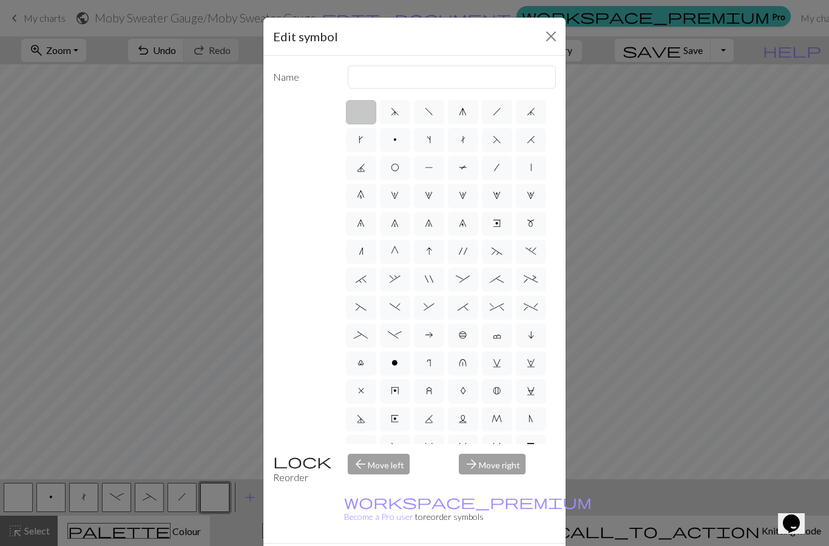
click at [427, 114] on span "f" at bounding box center [429, 112] width 9 height 10
click at [427, 112] on input "f" at bounding box center [429, 108] width 8 height 8
radio input "true"
type input "left leaning decrease"
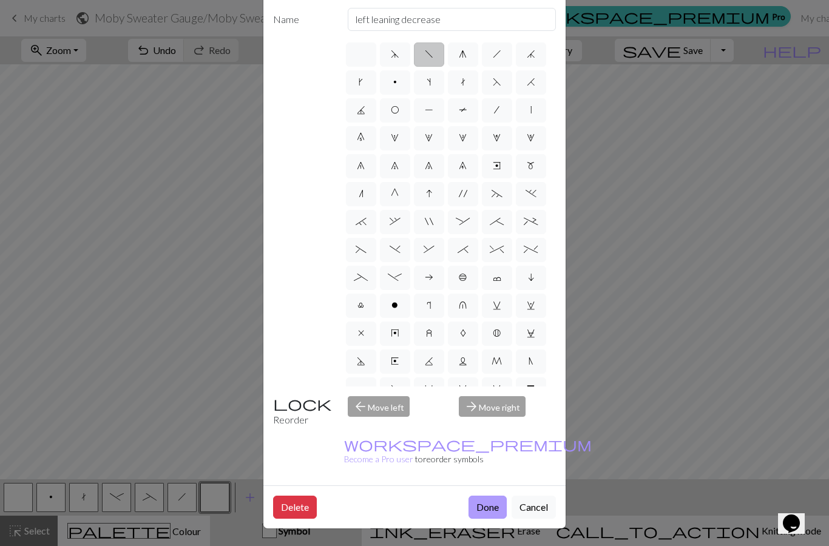
scroll to position [102, 0]
click at [492, 512] on button "Done" at bounding box center [488, 507] width 38 height 23
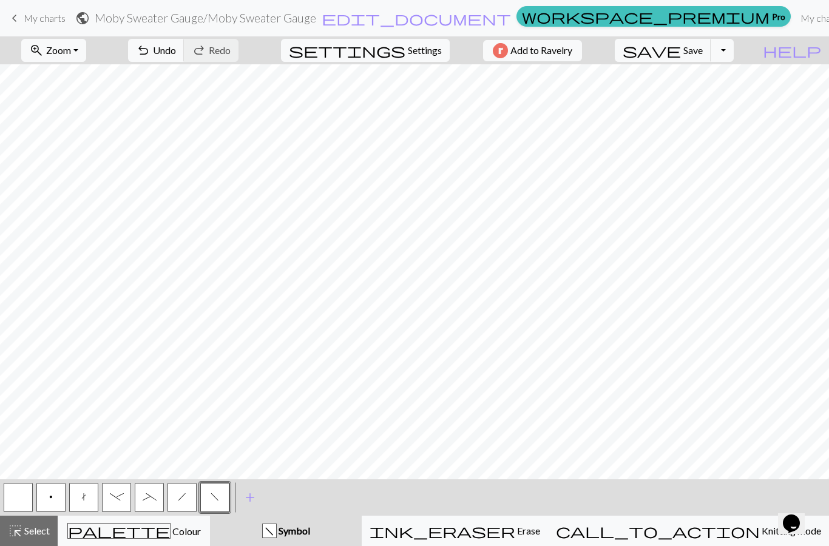
click at [186, 502] on span "h" at bounding box center [182, 497] width 9 height 10
click at [221, 500] on button "f" at bounding box center [214, 497] width 29 height 29
click at [169, 52] on span "Undo" at bounding box center [164, 50] width 23 height 12
click at [166, 54] on span "Undo" at bounding box center [164, 50] width 23 height 12
click at [183, 498] on span "h" at bounding box center [182, 497] width 9 height 10
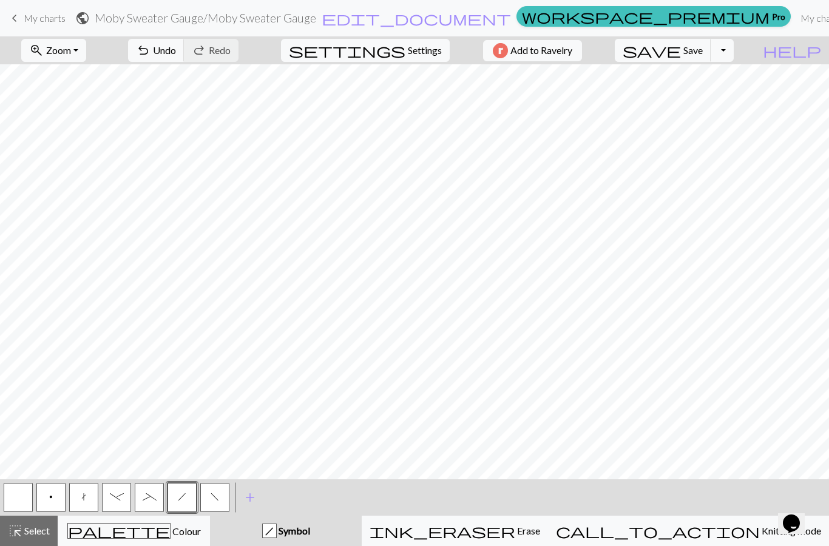
click at [219, 494] on button "f" at bounding box center [214, 497] width 29 height 29
click at [187, 500] on button "h" at bounding box center [182, 497] width 29 height 29
click at [220, 495] on button "f" at bounding box center [214, 497] width 29 height 29
click at [178, 44] on button "undo Undo Undo" at bounding box center [156, 50] width 56 height 23
click at [182, 501] on span "h" at bounding box center [182, 497] width 9 height 10
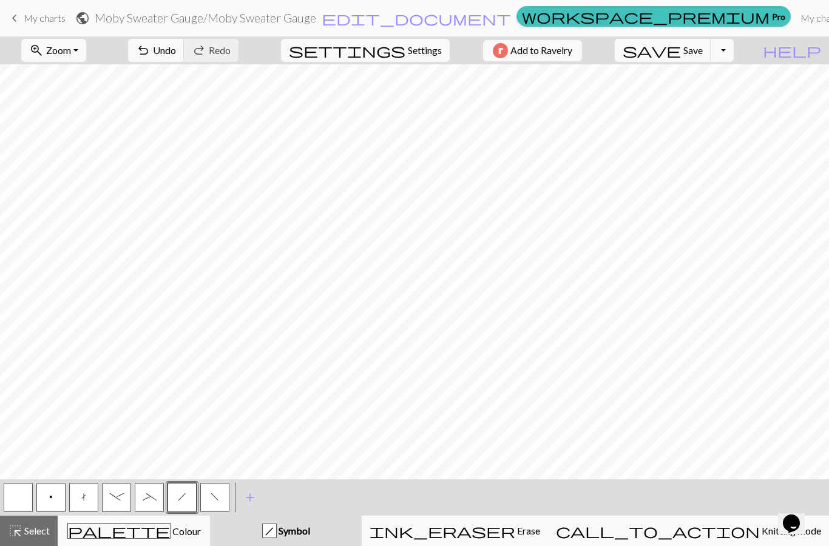
click at [214, 498] on span "f" at bounding box center [215, 497] width 9 height 10
click at [187, 500] on button "h" at bounding box center [182, 497] width 29 height 29
click at [421, 54] on span "Settings" at bounding box center [425, 50] width 34 height 15
select select "aran"
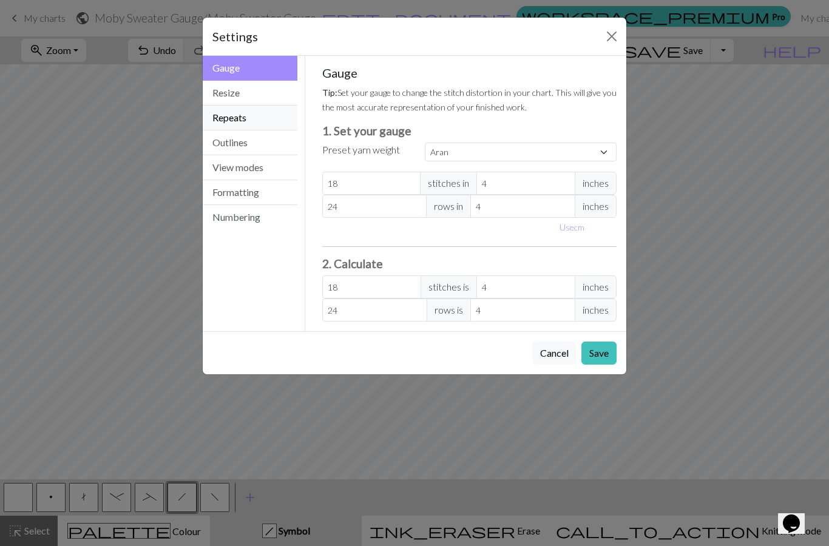
click at [245, 145] on button "Outlines" at bounding box center [250, 143] width 95 height 25
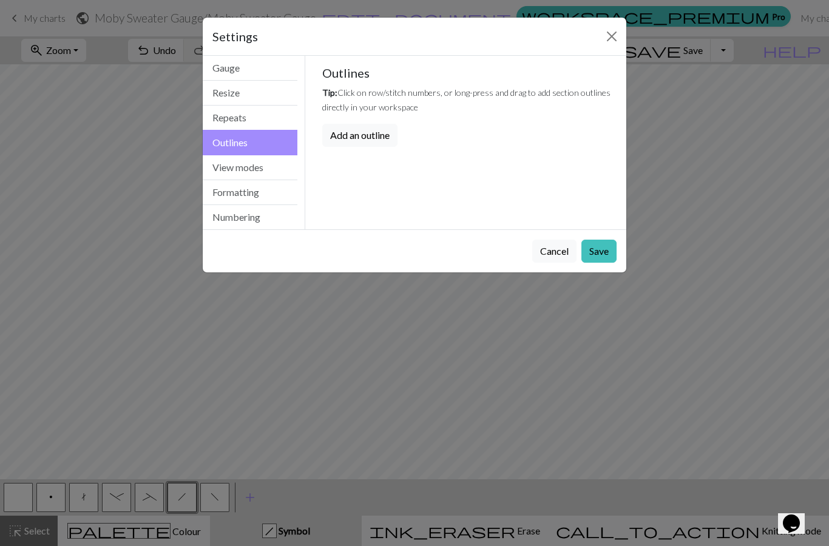
click at [267, 172] on button "View modes" at bounding box center [250, 167] width 95 height 25
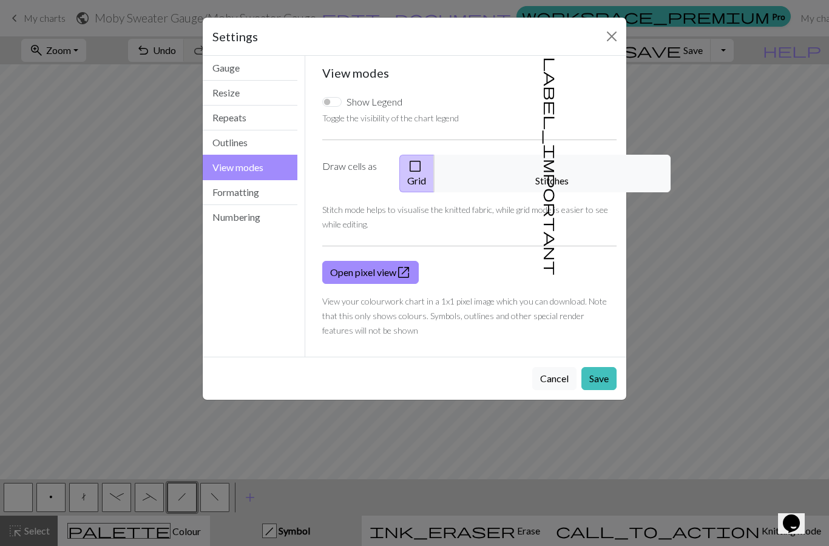
click at [417, 177] on button "check_box_outline_blank Grid" at bounding box center [417, 174] width 35 height 38
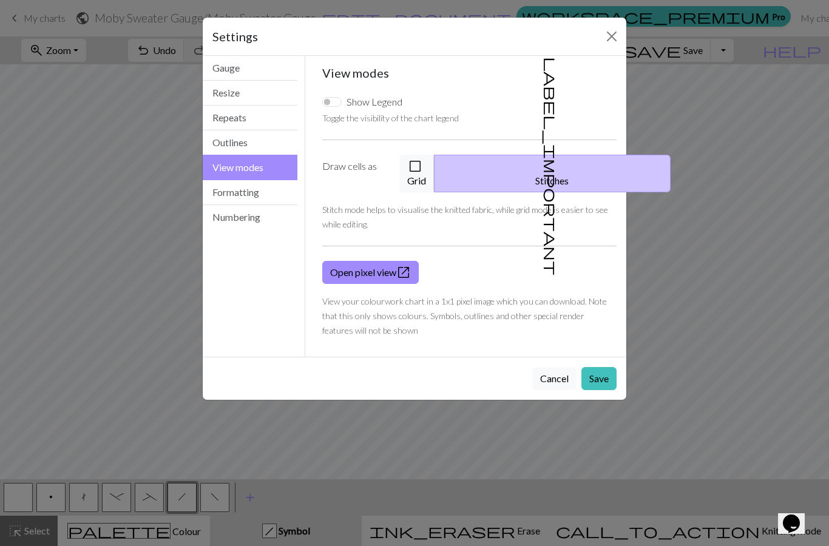
click at [412, 172] on span "check_box_outline_blank" at bounding box center [415, 166] width 15 height 17
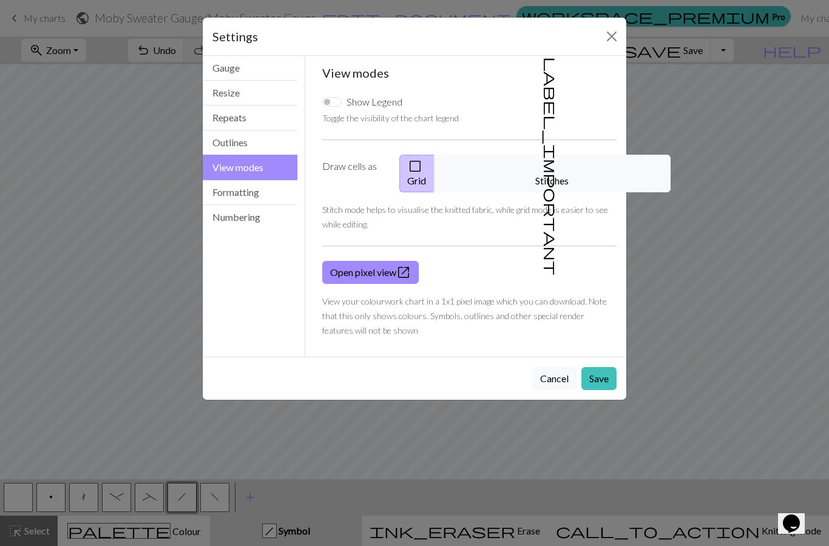
click at [266, 193] on button "Formatting" at bounding box center [250, 192] width 95 height 25
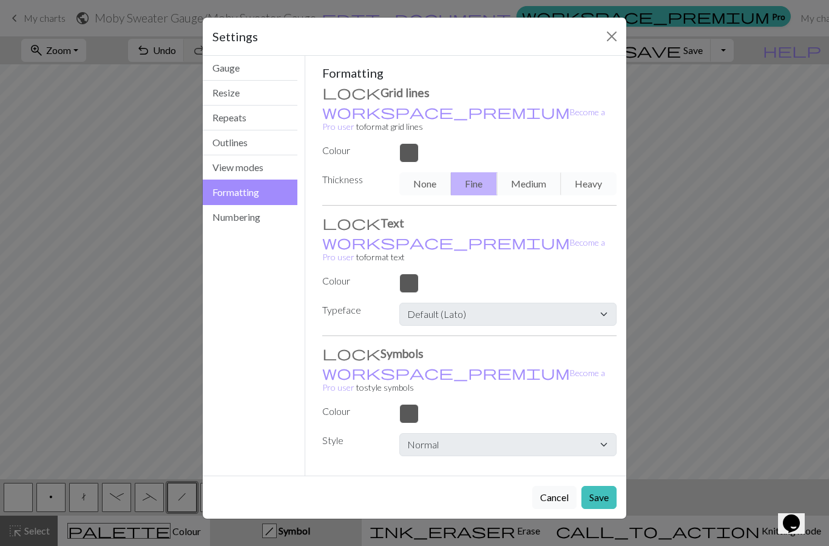
click at [434, 187] on div "None Fine Medium Heavy" at bounding box center [508, 183] width 232 height 23
click at [434, 183] on div "None Fine Medium Heavy" at bounding box center [508, 183] width 232 height 23
click at [254, 222] on button "Numbering" at bounding box center [250, 217] width 95 height 24
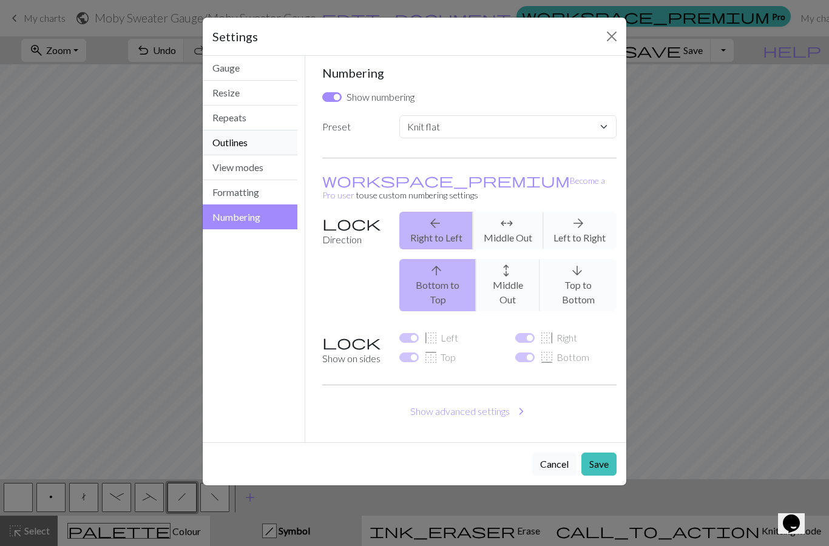
click at [253, 132] on button "Outlines" at bounding box center [250, 143] width 95 height 25
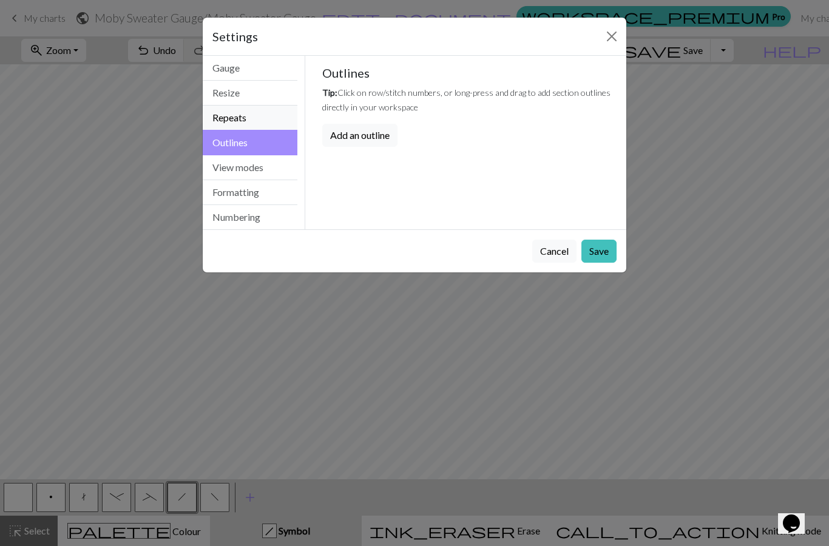
click at [248, 119] on button "Repeats" at bounding box center [250, 118] width 95 height 25
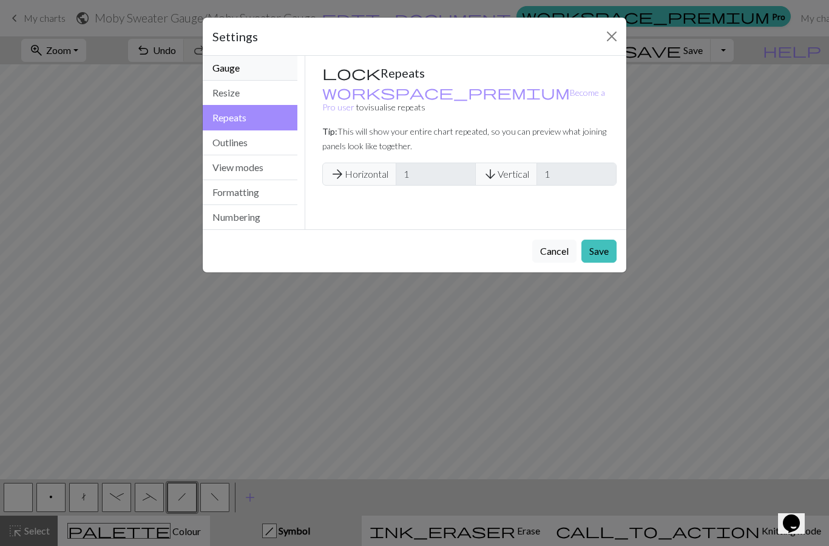
click at [266, 82] on button "Resize" at bounding box center [250, 93] width 95 height 25
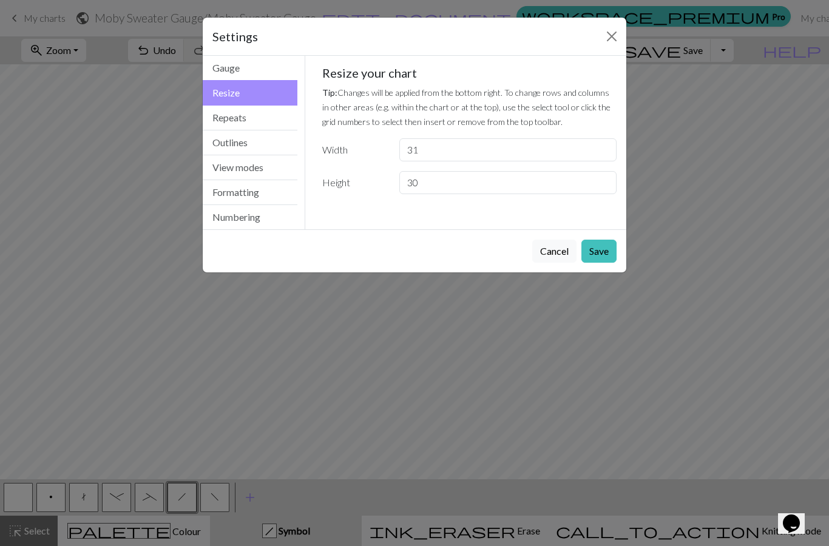
click at [604, 250] on button "Save" at bounding box center [599, 251] width 35 height 23
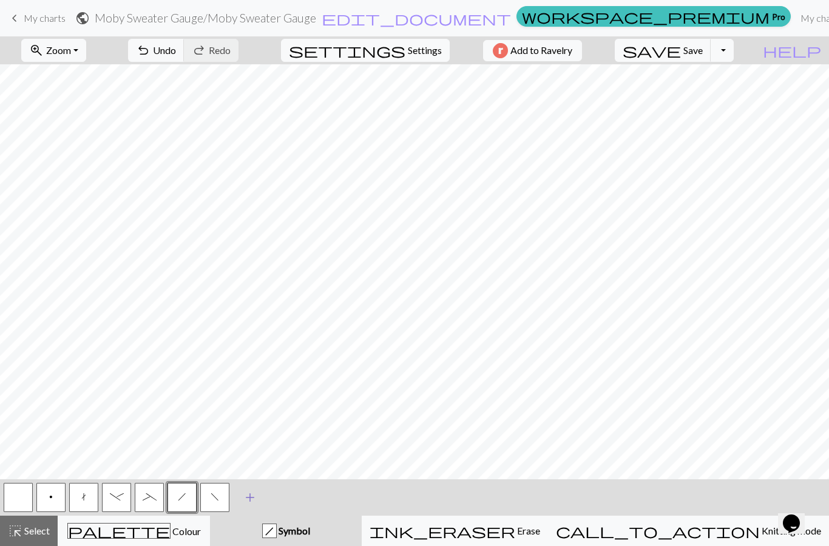
click at [248, 493] on span "add" at bounding box center [250, 497] width 15 height 17
click at [248, 493] on button "button" at bounding box center [247, 497] width 29 height 29
click at [246, 495] on button "button" at bounding box center [247, 497] width 29 height 29
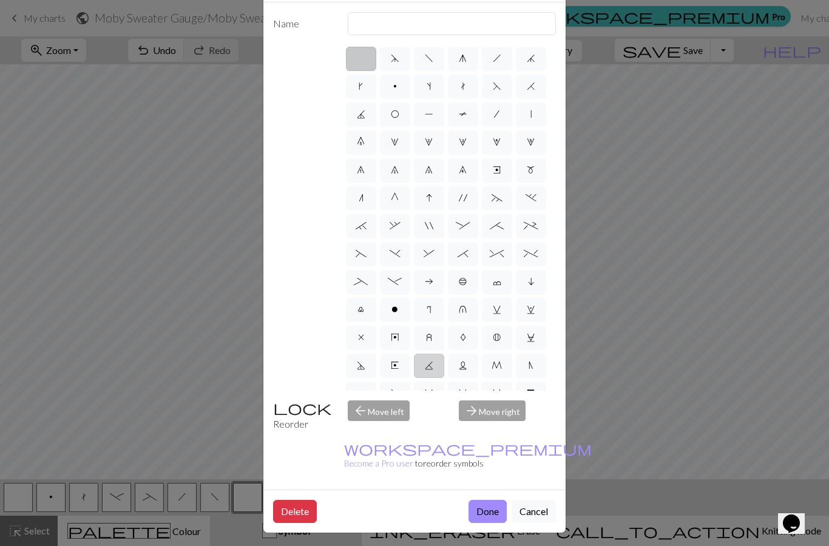
scroll to position [44, 0]
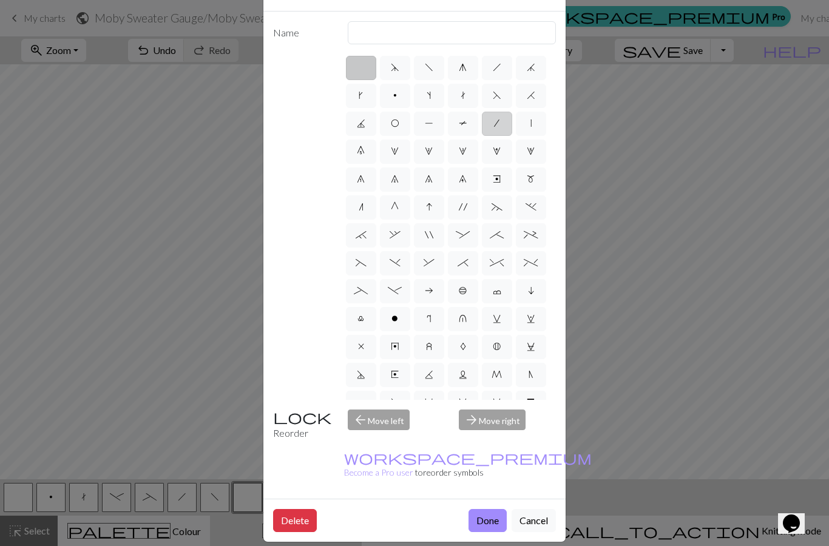
click at [498, 128] on span "/" at bounding box center [496, 123] width 5 height 10
click at [498, 124] on input "/" at bounding box center [498, 120] width 8 height 8
radio input "true"
type input "right leaning decrease"
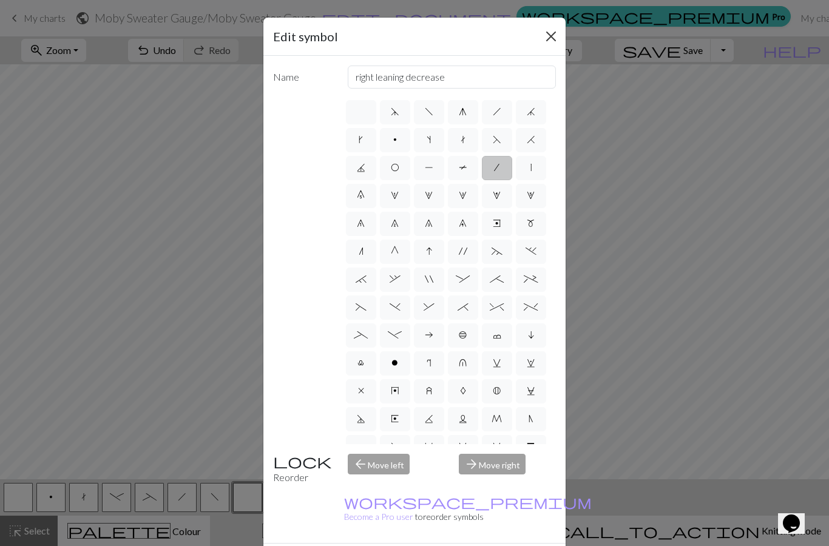
scroll to position [0, 0]
click at [548, 39] on button "Close" at bounding box center [551, 36] width 19 height 19
